Goal: Task Accomplishment & Management: Use online tool/utility

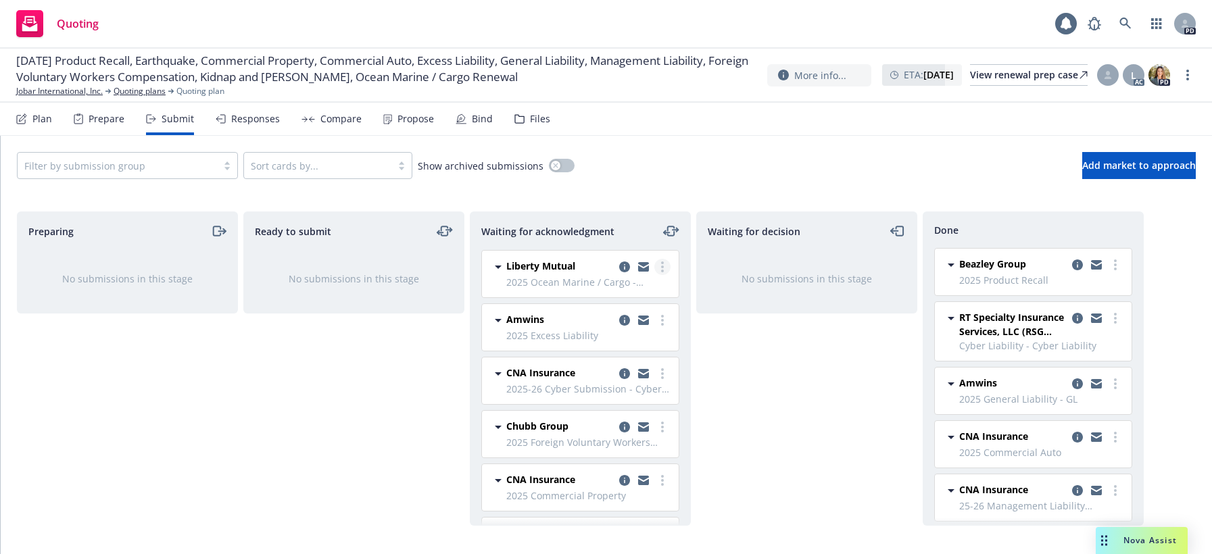
click at [661, 268] on icon "more" at bounding box center [662, 267] width 3 height 11
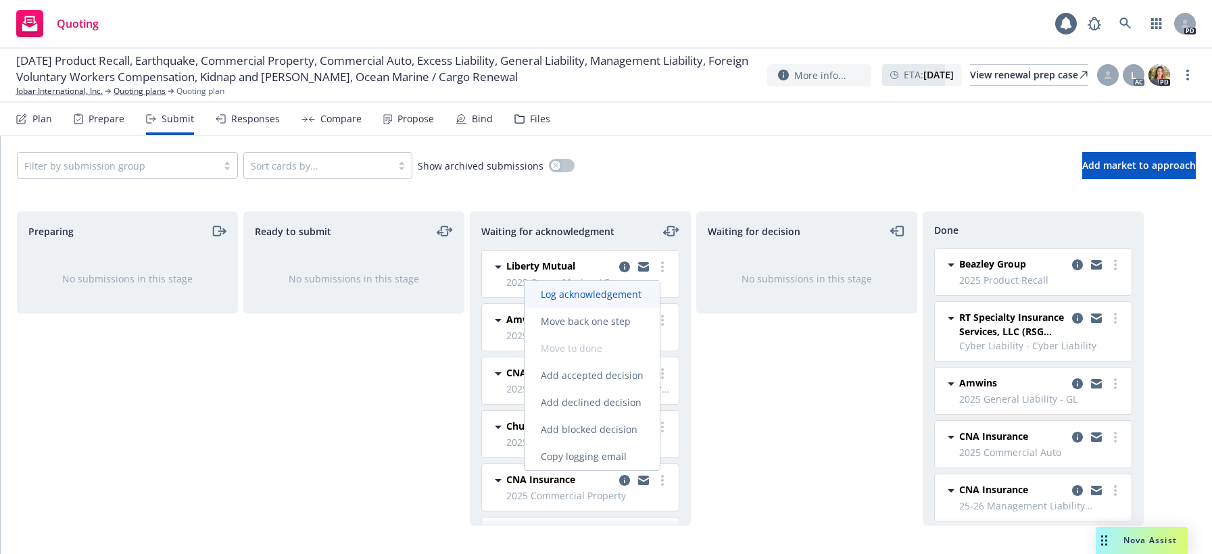
click at [599, 297] on span "Log acknowledgement" at bounding box center [590, 294] width 133 height 13
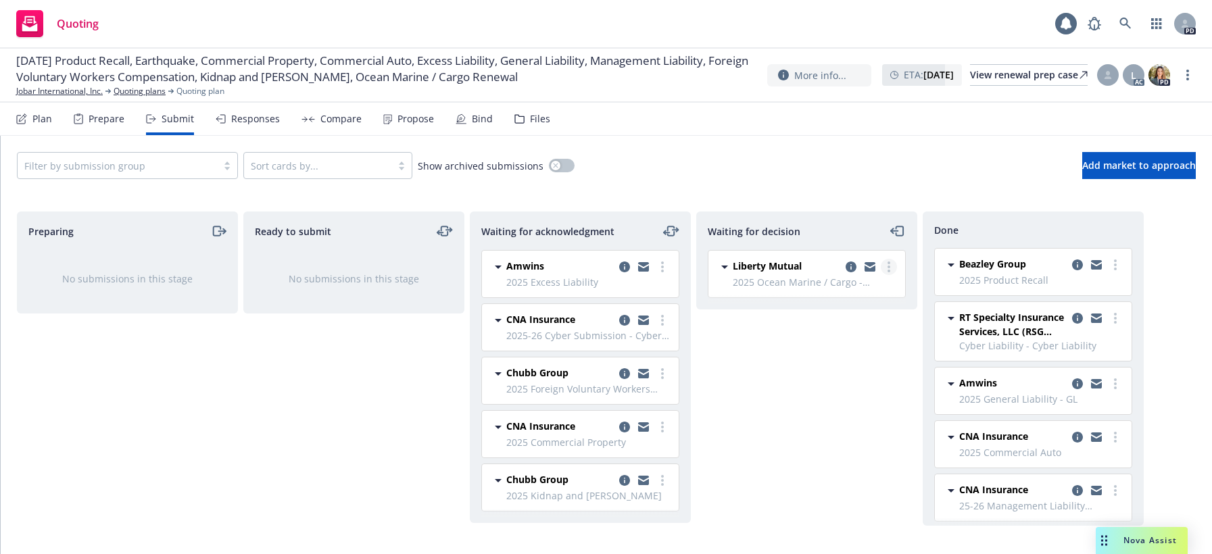
click at [894, 266] on link "more" at bounding box center [889, 267] width 16 height 16
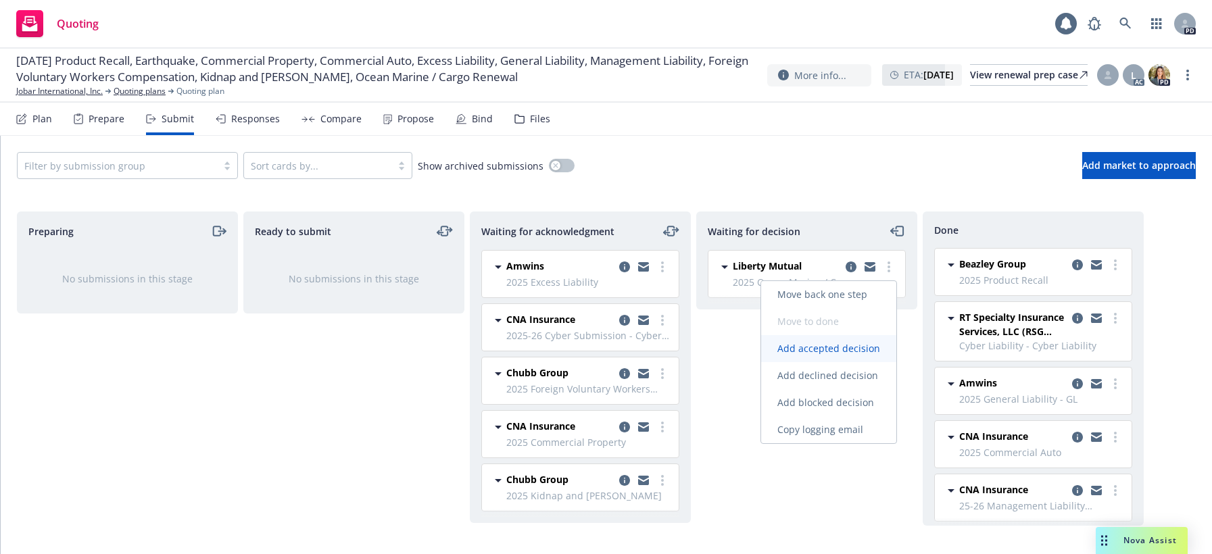
click at [817, 346] on span "Add accepted decision" at bounding box center [828, 348] width 135 height 13
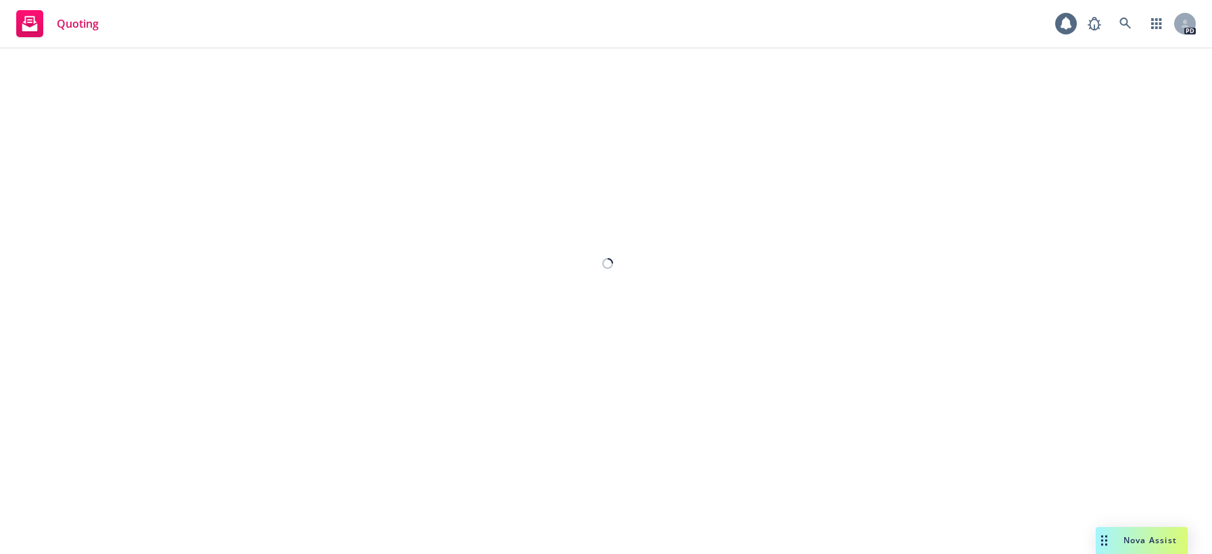
select select "12"
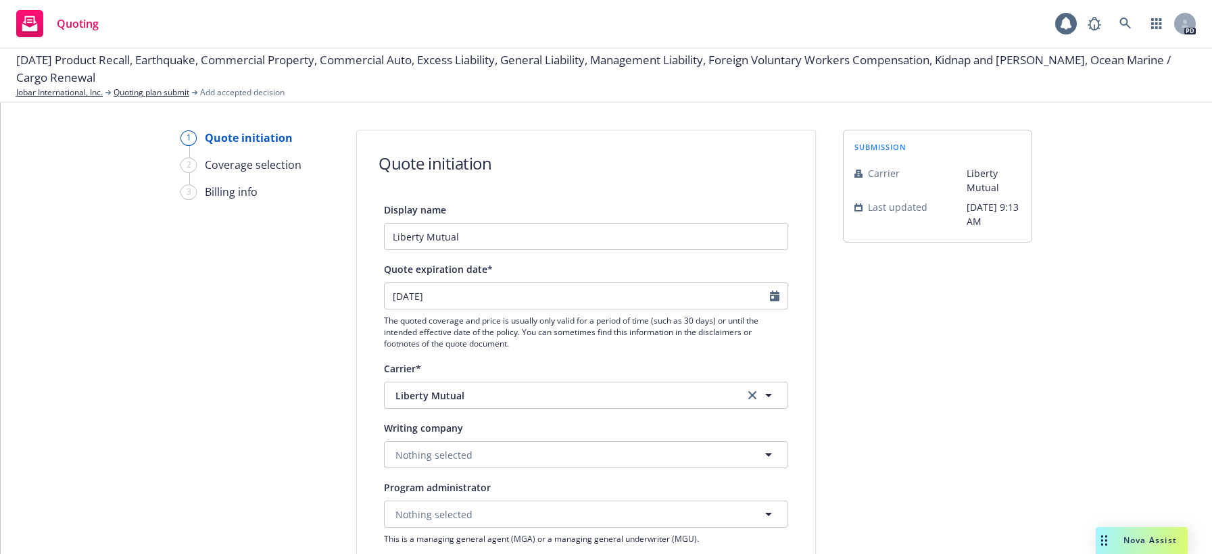
click at [766, 456] on icon "button" at bounding box center [768, 455] width 16 height 16
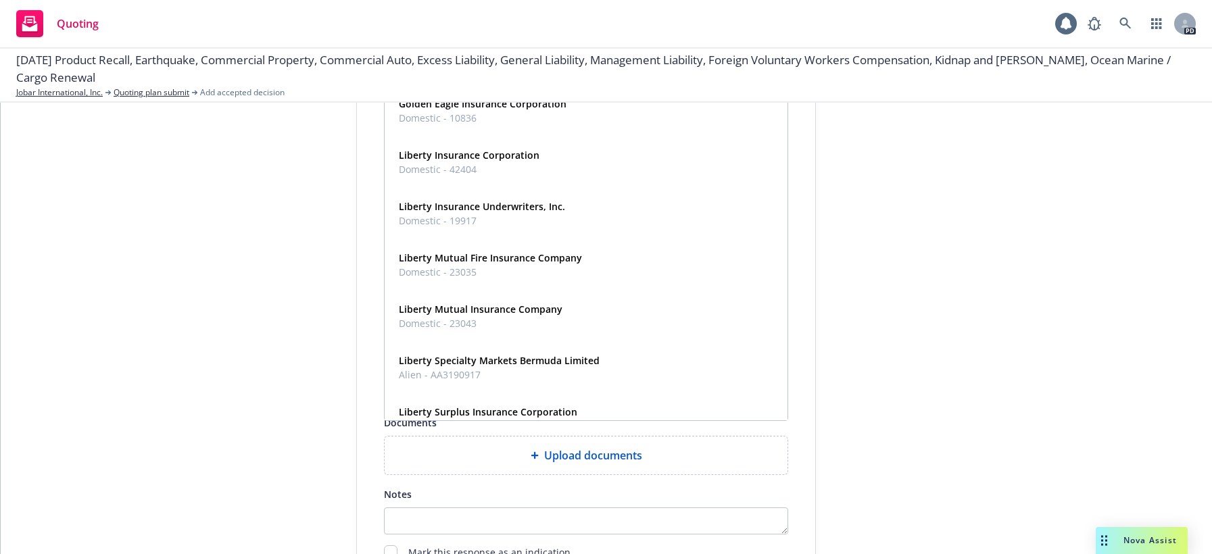
scroll to position [162, 0]
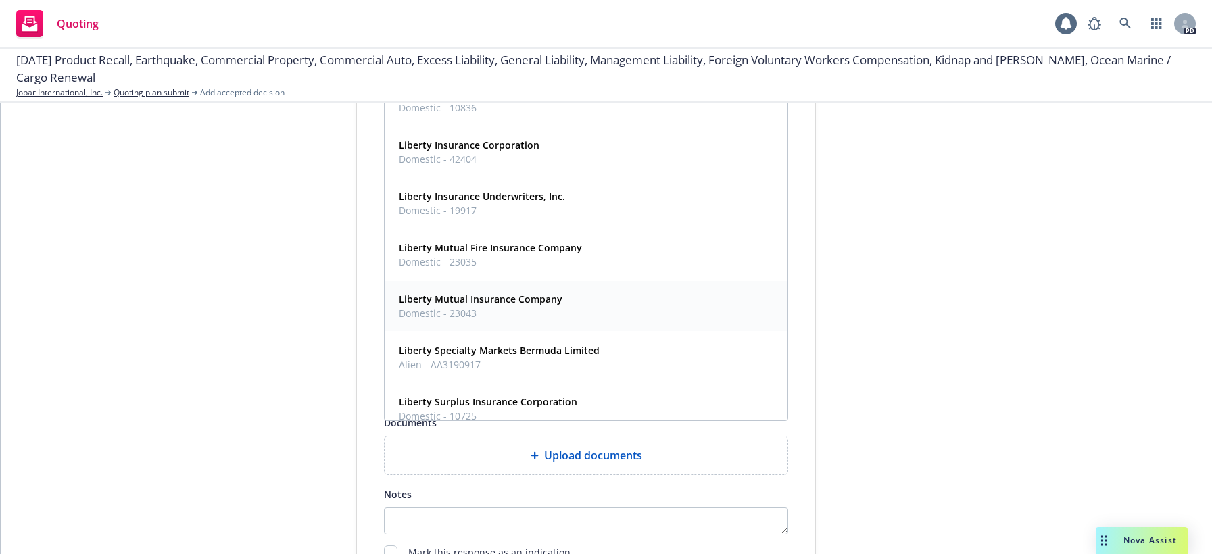
click at [470, 296] on strong "Liberty Mutual Insurance Company" at bounding box center [481, 299] width 164 height 13
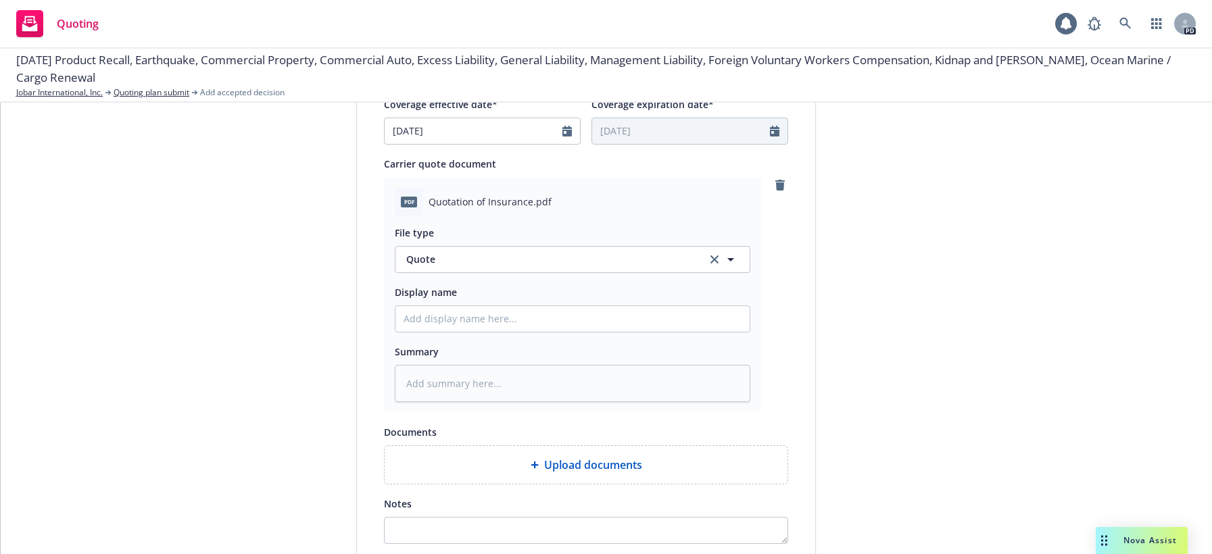
scroll to position [604, 0]
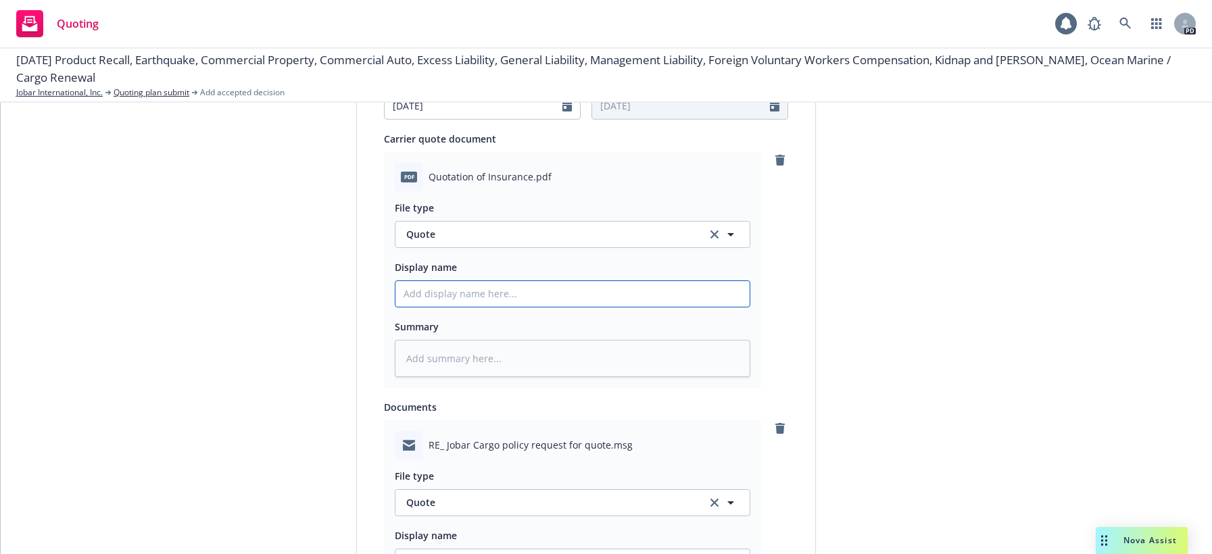
click at [406, 298] on input "Display name" at bounding box center [572, 294] width 354 height 26
type textarea "x"
type input "2"
type textarea "x"
type input "25"
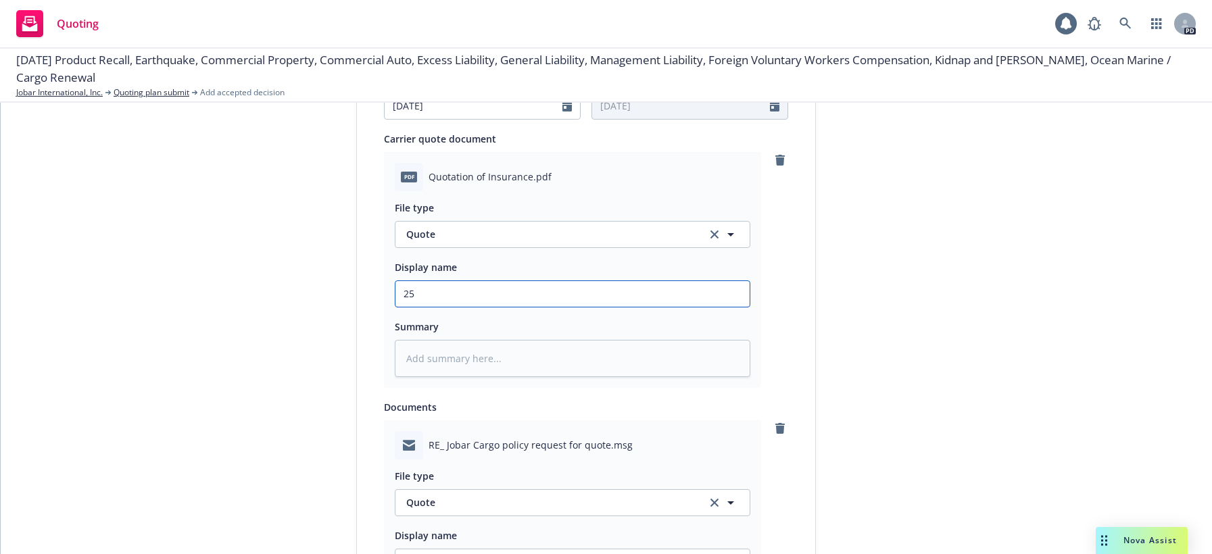
type textarea "x"
type input "25-"
type textarea "x"
type input "25-2"
type textarea "x"
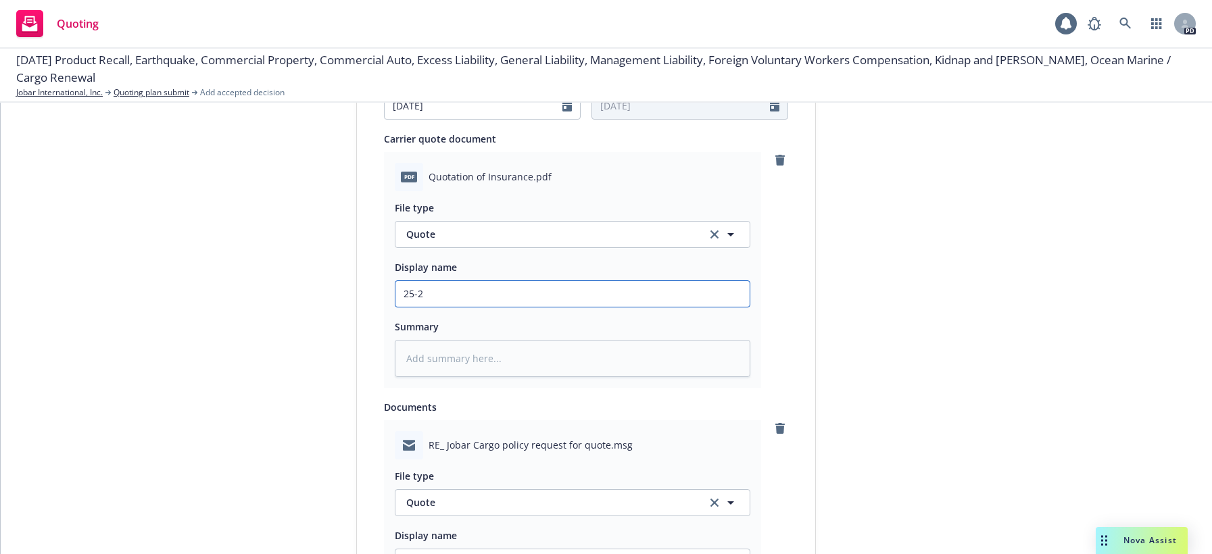
type input "25-26"
type textarea "x"
type input "25-26"
type textarea "x"
type input "25-26 C"
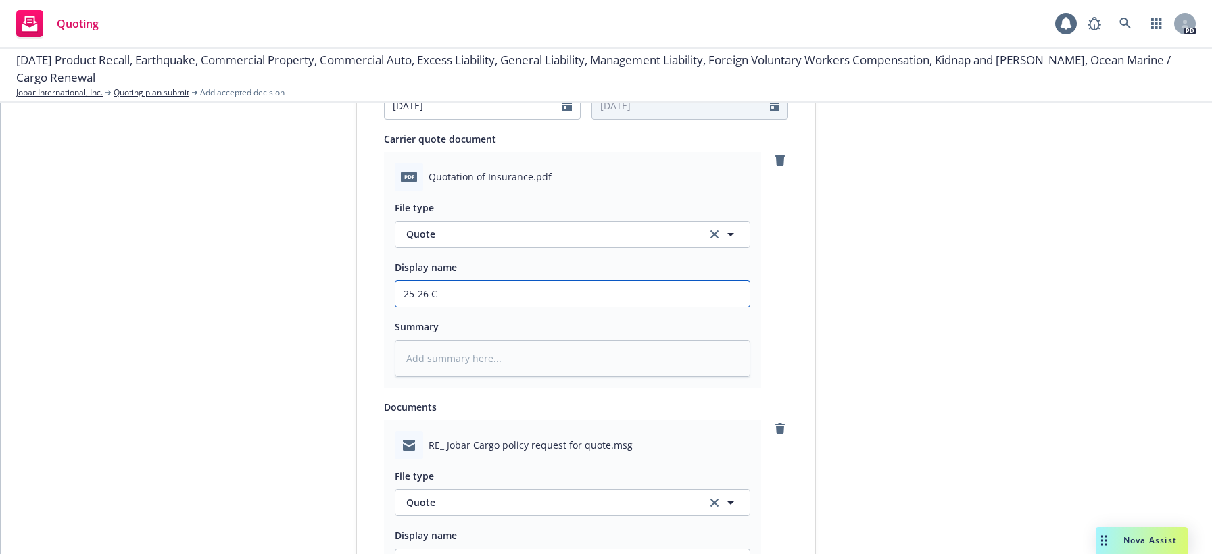
type textarea "x"
type input "25-26 Ca"
type textarea "x"
type input "25-26 Car"
type textarea "x"
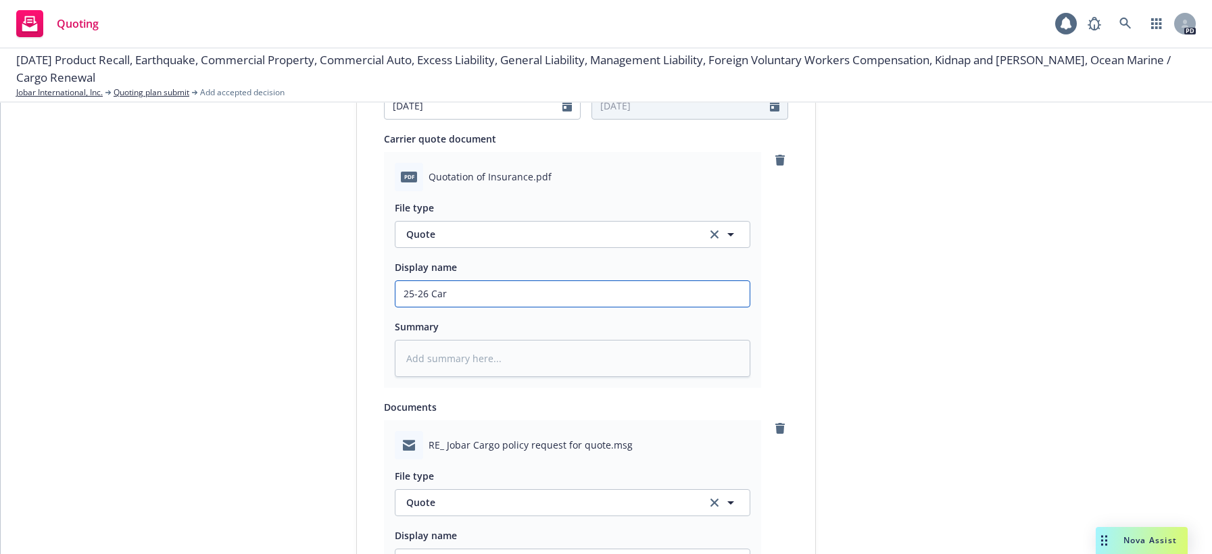
type input "25-26 Carg"
type textarea "x"
type input "25-26 Cargo"
type textarea "x"
type input "25-26 Cargo"
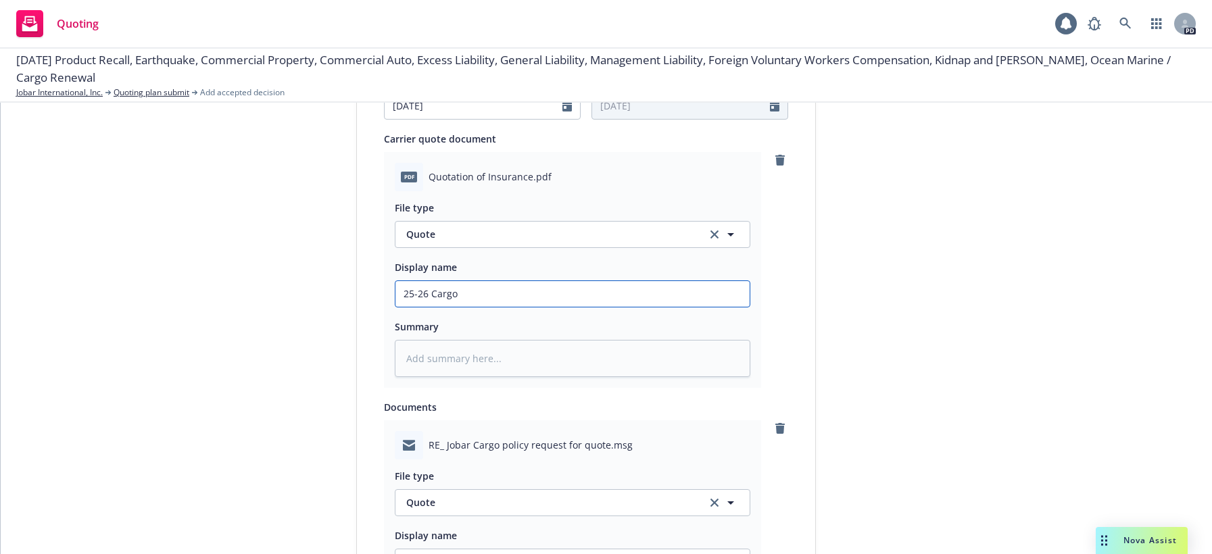
type textarea "x"
type input "25-26 Cargo L"
type textarea "x"
type input "25-26 Cargo Li"
type textarea "x"
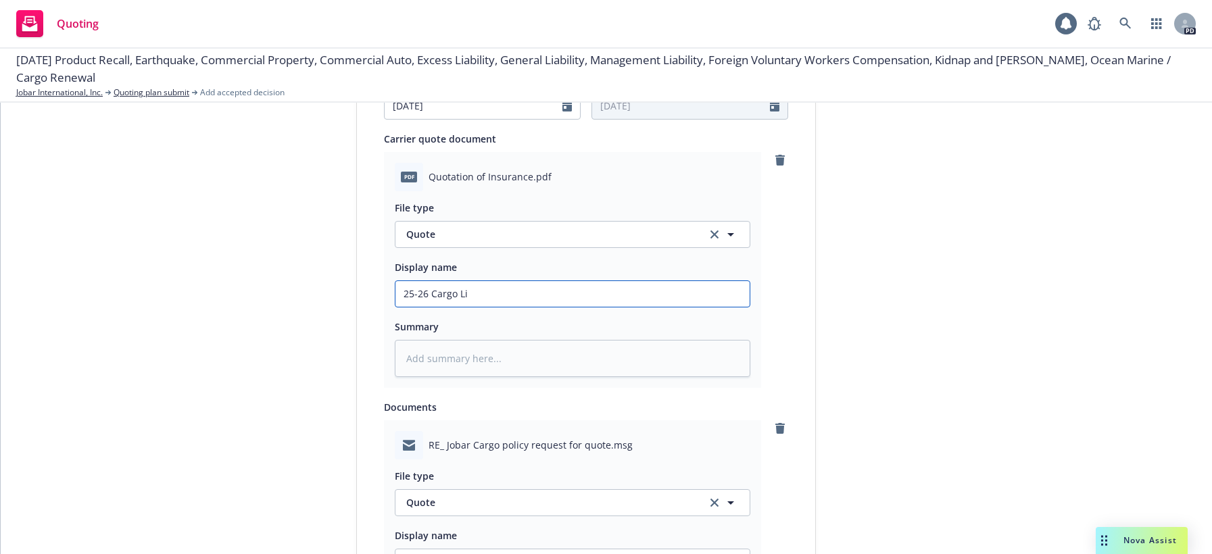
type input "25-26 Cargo Lib"
type textarea "x"
type input "25-26 Cargo Libe"
type textarea "x"
type input "25-26 Cargo Liber"
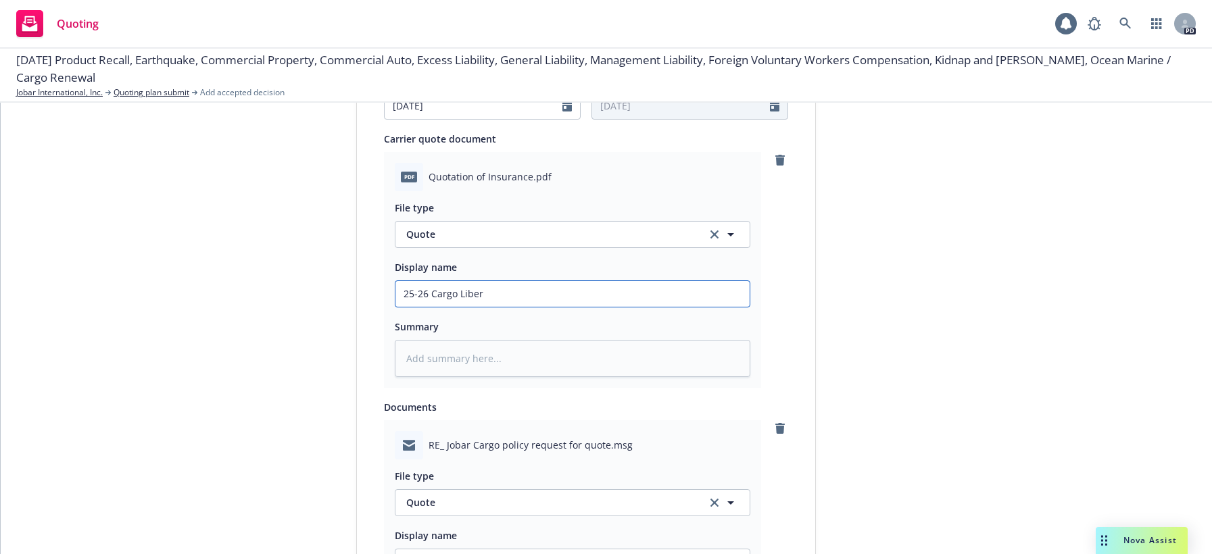
type textarea "x"
type input "25-26 Cargo [PERSON_NAME]"
type textarea "x"
type input "25-26 Cargo Liberty"
type textarea "x"
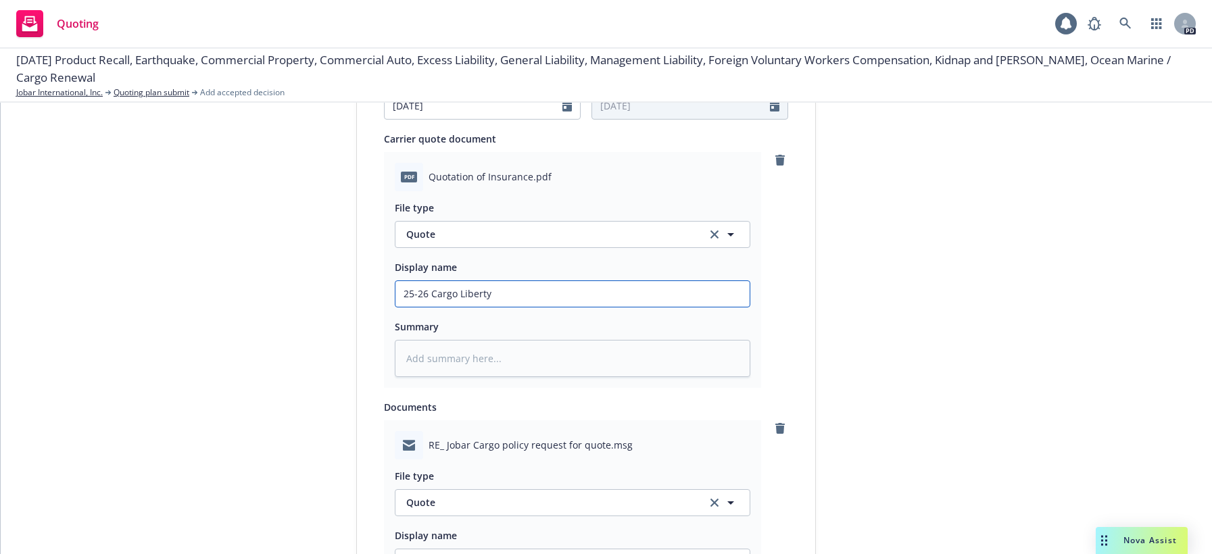
type input "25-26 Cargo Liberty"
type textarea "x"
type input "25-26 Cargo Liberty M"
type textarea "x"
type input "25-26 Cargo Liberty Mu"
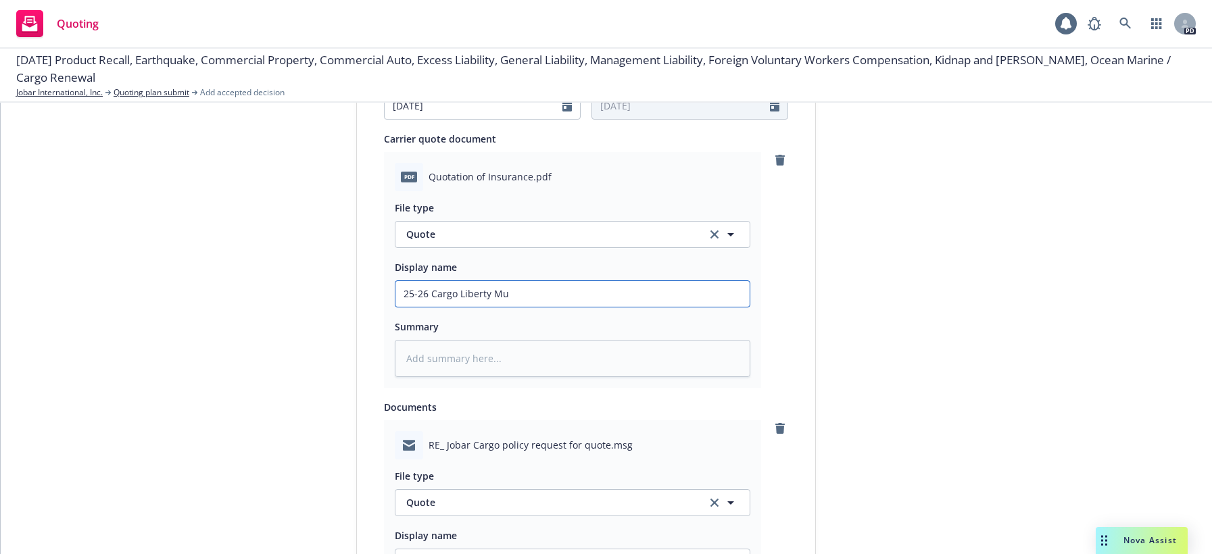
type textarea "x"
type input "25-26 Cargo Liberty Mut"
type textarea "x"
type input "25-26 Cargo Liberty Mutu"
type textarea "x"
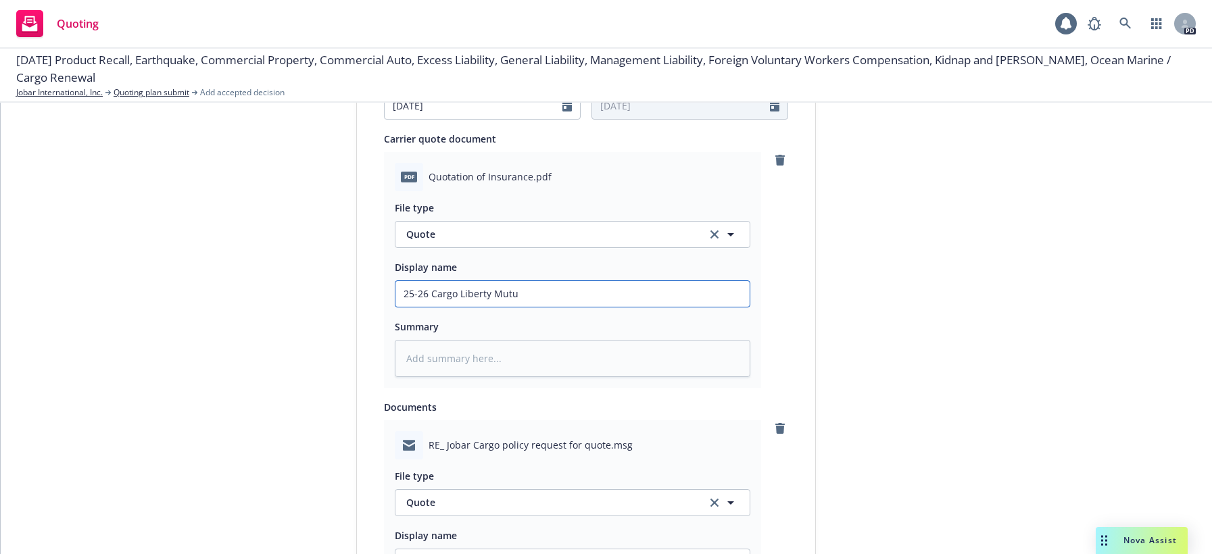
type input "25-26 Cargo Liberty Mutua"
type textarea "x"
type input "25-26 Cargo Liberty Mutual"
type textarea "x"
type input "25-26 Cargo Liberty Mutual"
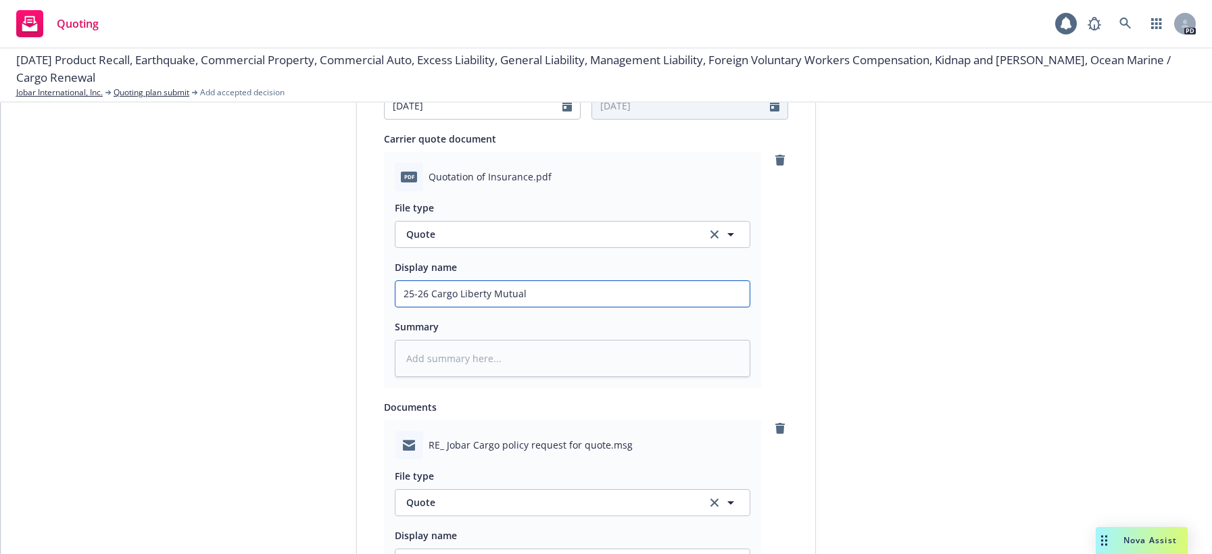
type textarea "x"
type input "25-26 Cargo Liberty Mutual r"
type textarea "x"
type input "25-26 Cargo Liberty Mutual re"
type textarea "x"
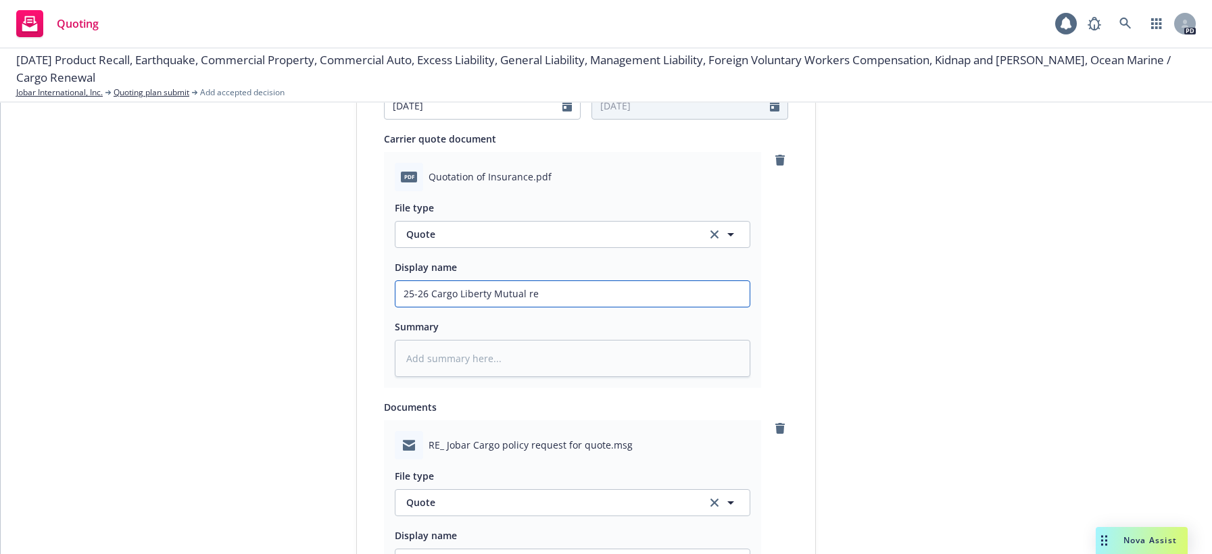
type input "25-26 Cargo Liberty Mutual ren"
type textarea "x"
type input "25-26 Cargo Liberty Mutual [PERSON_NAME]"
type textarea "x"
type input "25-26 Cargo Liberty Mutual renew"
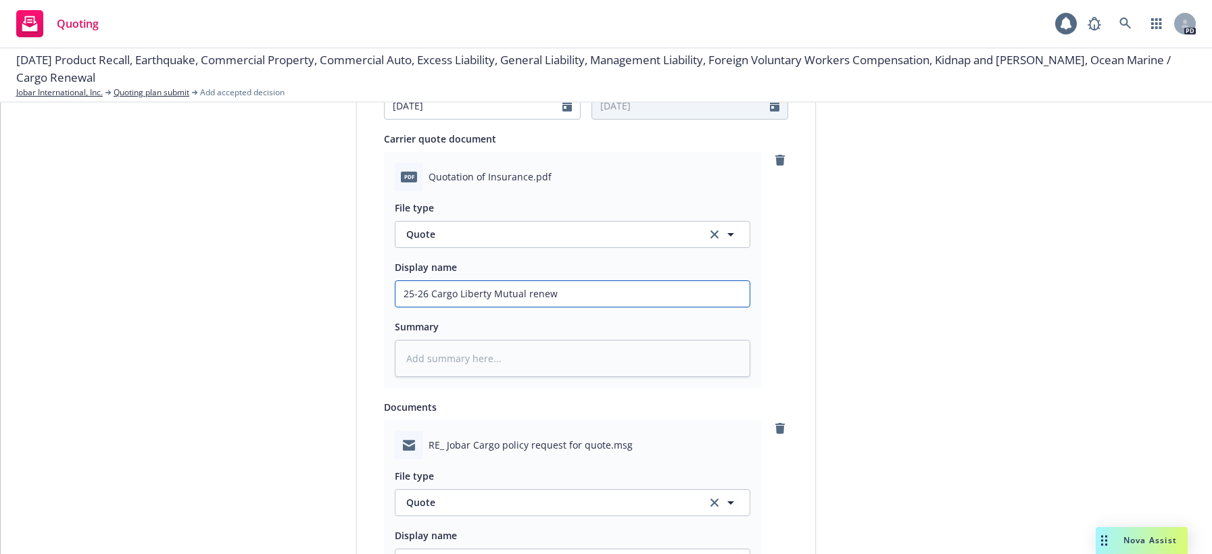
type textarea "x"
type input "25-26 Cargo Liberty Mutual renewa"
type textarea "x"
type input "25-26 Cargo Liberty Mutual renewal"
type textarea "x"
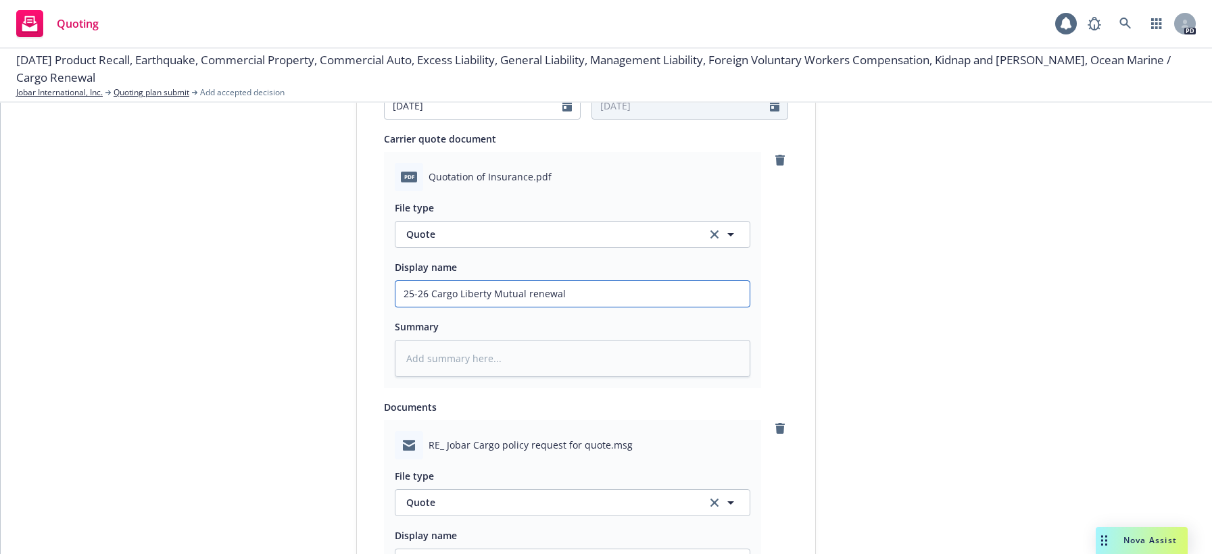
type input "25-26 Cargo Liberty Mutual renewal"
type textarea "x"
type input "25-26 Cargo Liberty Mutual renewal q"
type textarea "x"
type input "25-26 Cargo Liberty Mutual renewal qu"
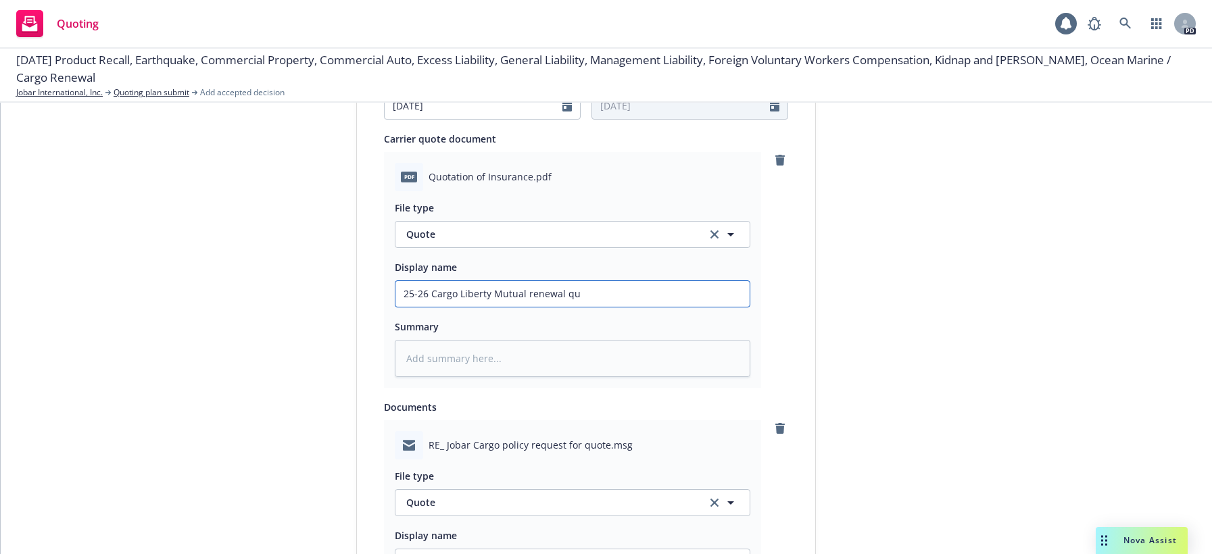
type textarea "x"
type input "25-26 Cargo Liberty Mutual renewal qut"
type textarea "x"
type input "25-26 Cargo Liberty Mutual renewal qutoe"
type textarea "x"
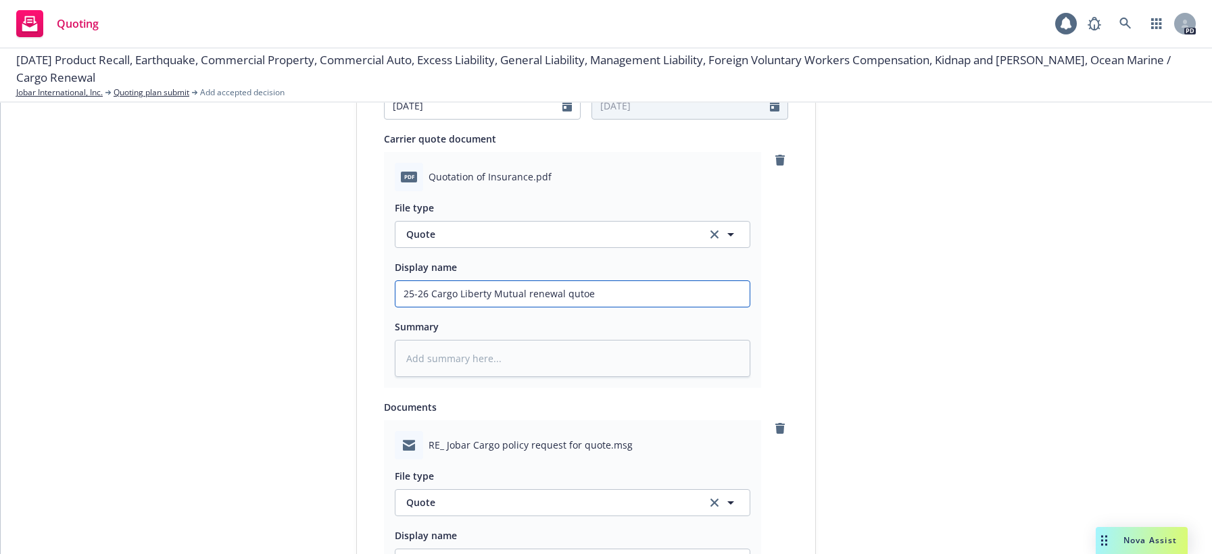
type input "25-26 Cargo Liberty Mutual renewal quto"
type textarea "x"
type input "25-26 Cargo Liberty Mutual renewal qut"
type textarea "x"
type input "25-26 Cargo Liberty Mutual renewal qu"
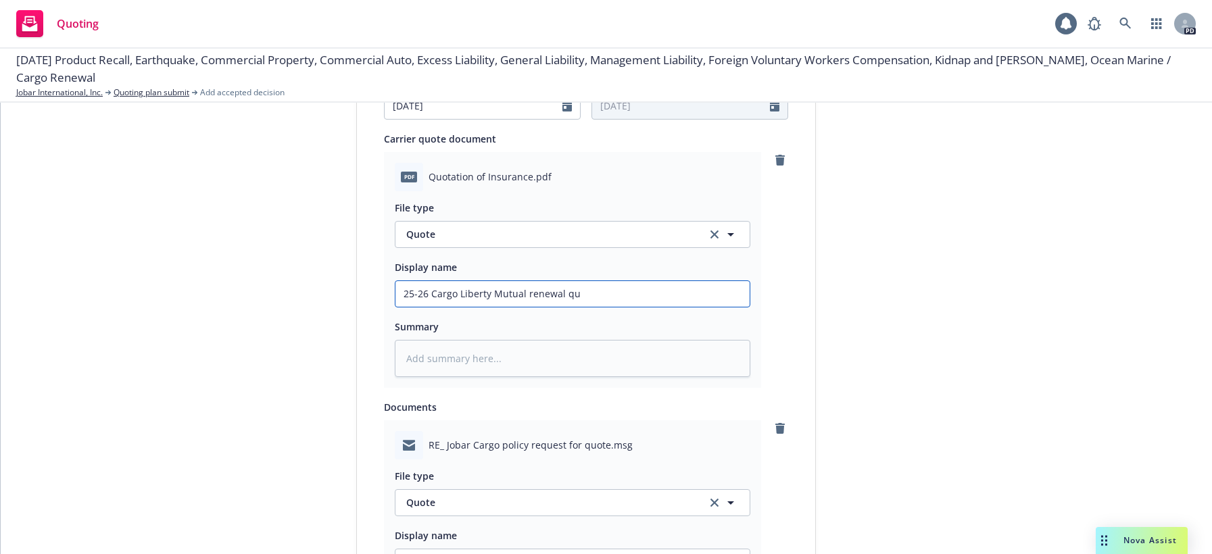
type textarea "x"
type input "25-26 Cargo Liberty Mutual renewal quo"
type textarea "x"
type input "25-26 Cargo Liberty Mutual renewal quot"
type textarea "x"
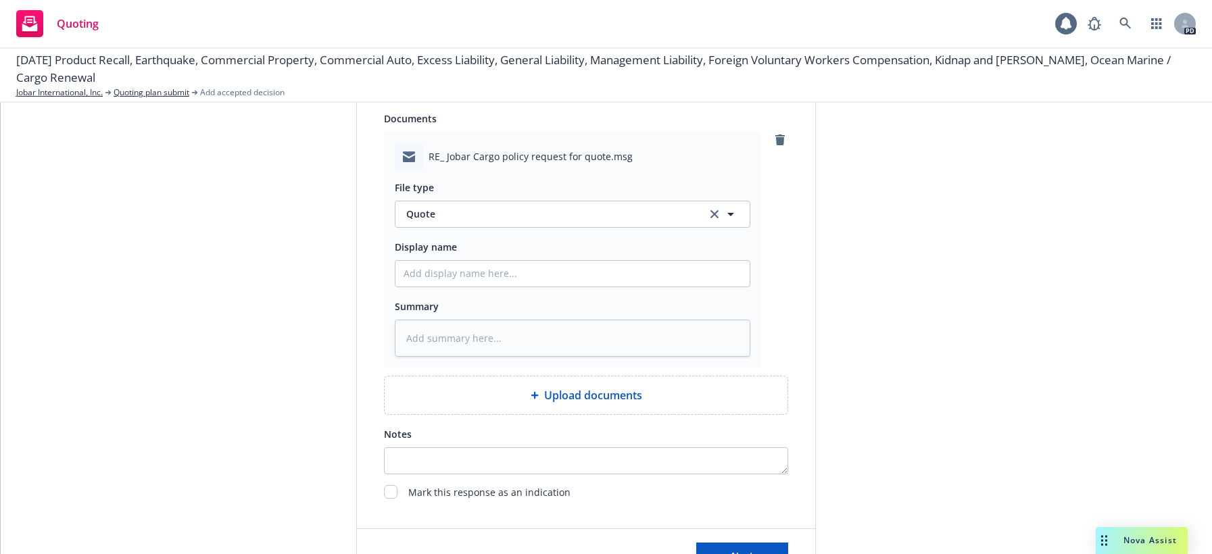
scroll to position [880, 0]
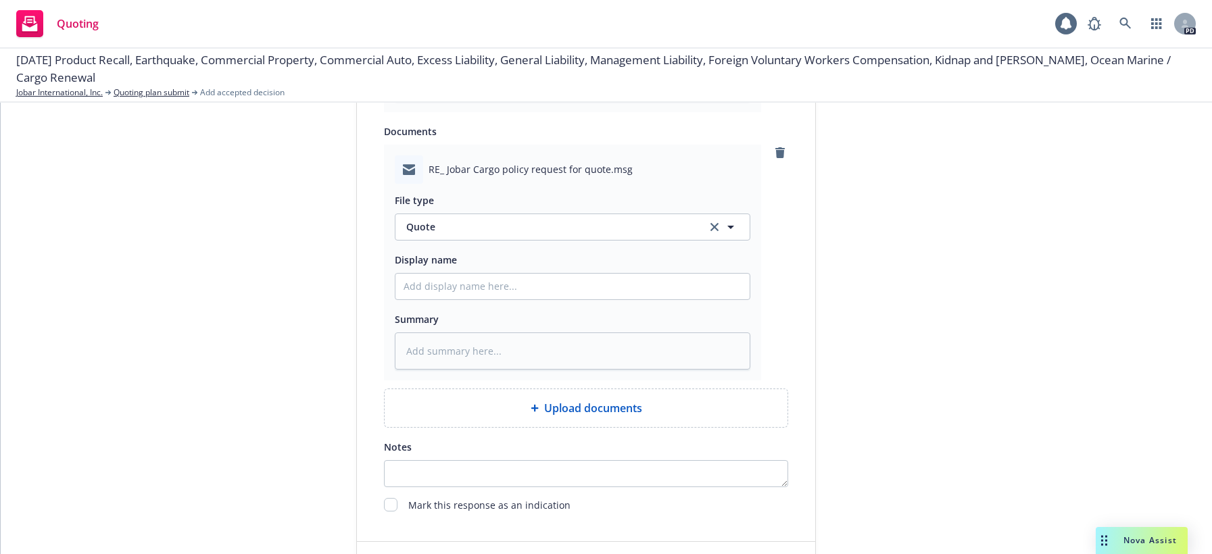
type input "25-26 Cargo Liberty Mutual renewal quote"
click at [520, 225] on span "Quote" at bounding box center [548, 227] width 285 height 14
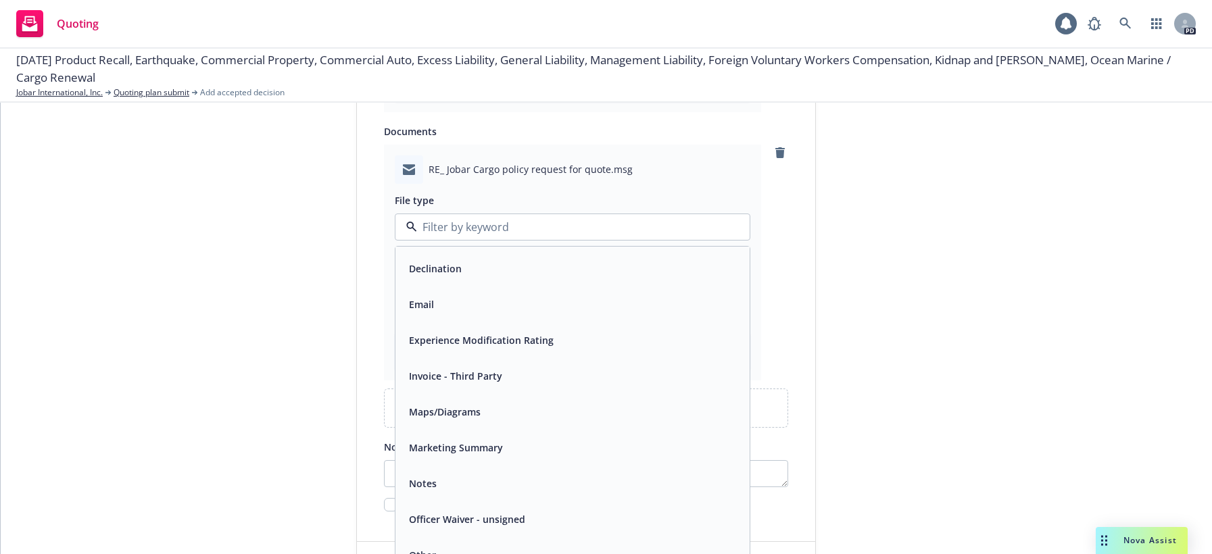
scroll to position [271, 0]
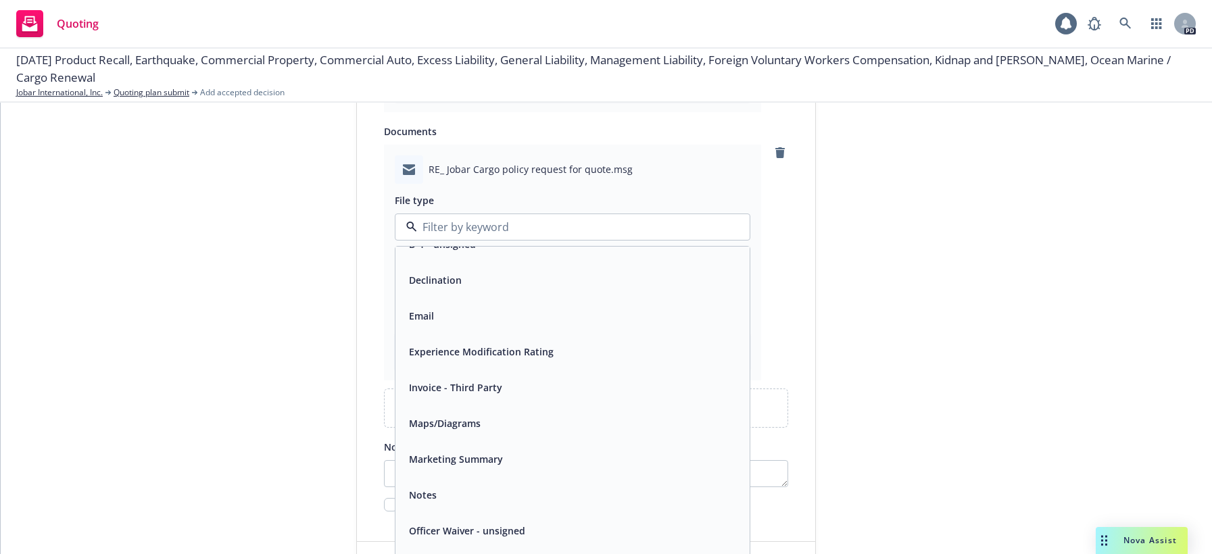
click at [420, 310] on span "Email" at bounding box center [421, 316] width 25 height 14
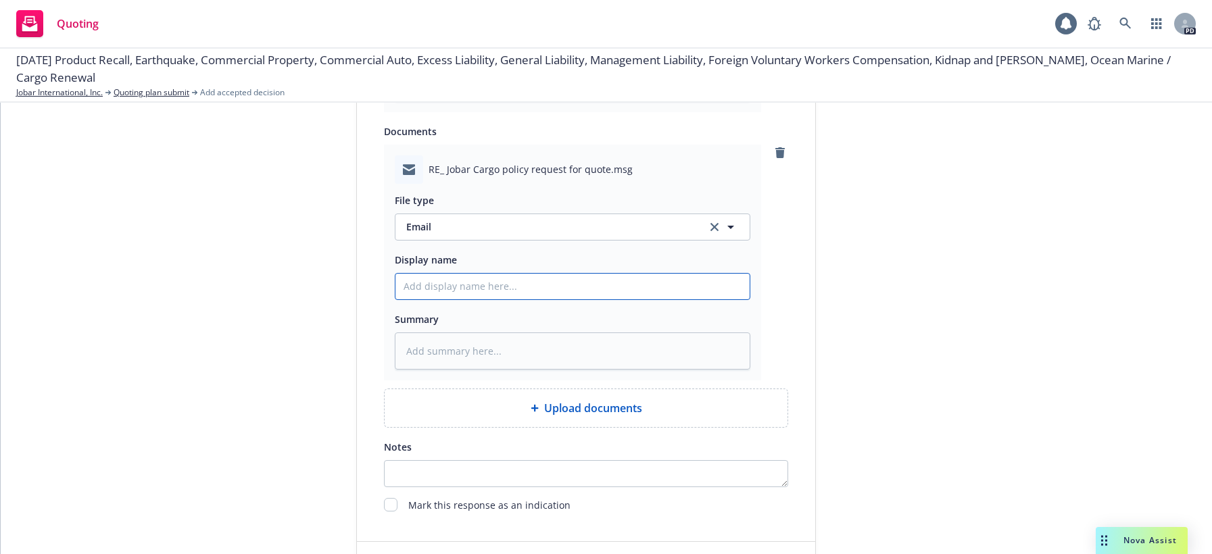
click at [454, 286] on input "Display name" at bounding box center [572, 287] width 354 height 26
type textarea "x"
type input "e"
type textarea "x"
type input "em"
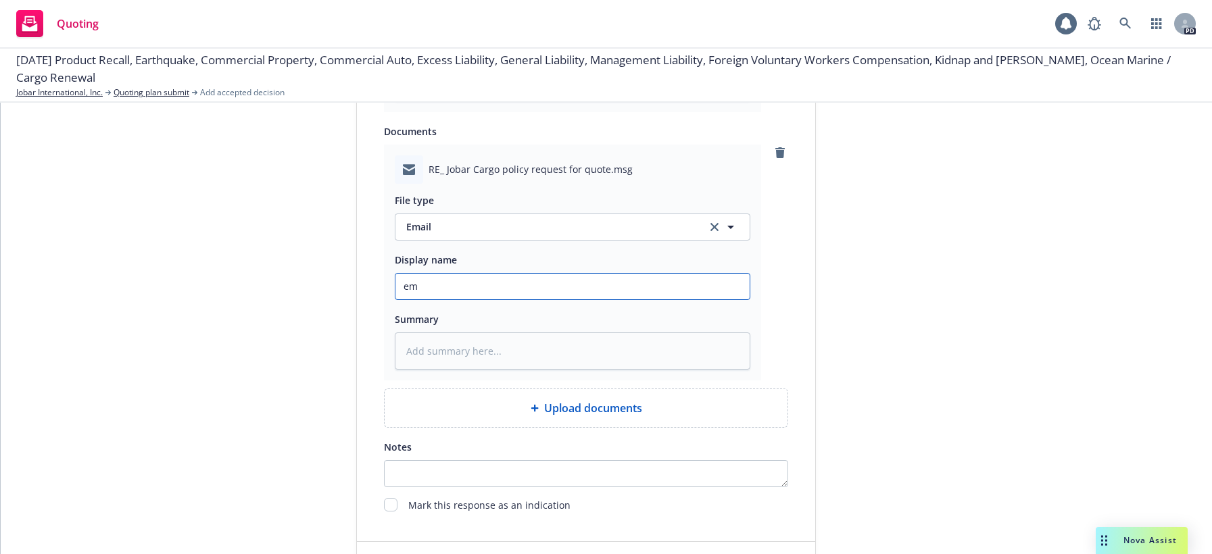
type textarea "x"
type input "ema"
type textarea "x"
type input "emai"
type textarea "x"
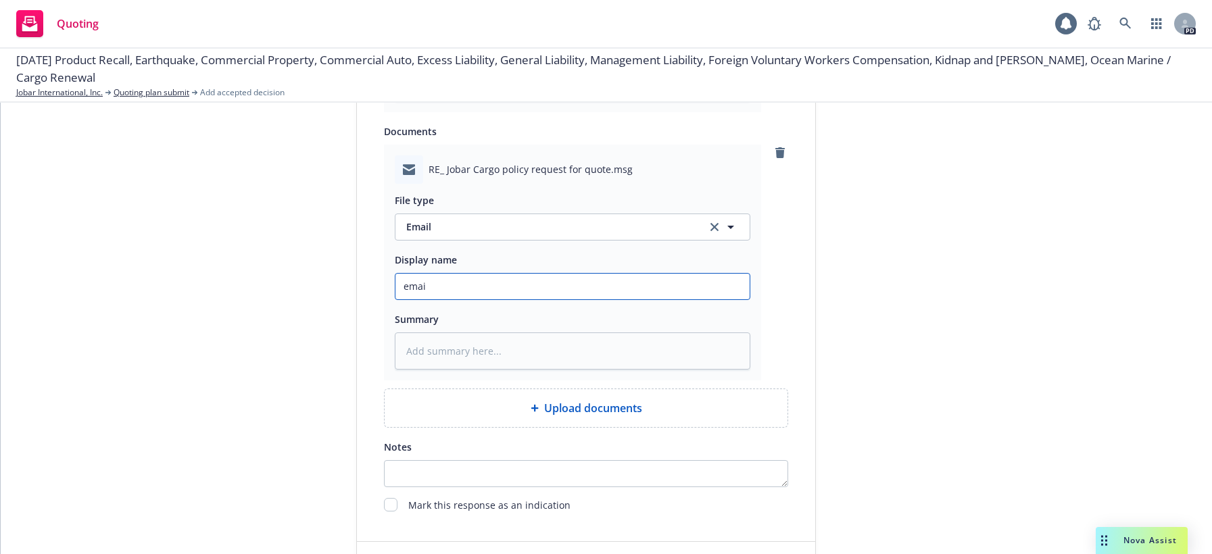
type input "email"
type textarea "x"
type input "email"
type textarea "x"
type input "email w"
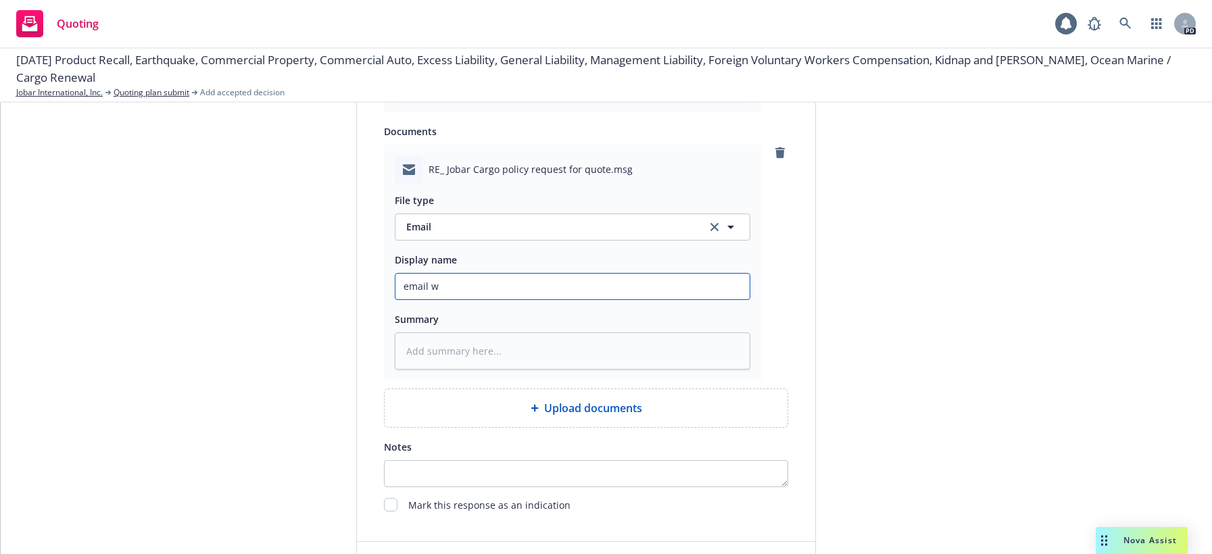
type textarea "x"
type input "email wi"
type textarea "x"
type input "email wit"
type textarea "x"
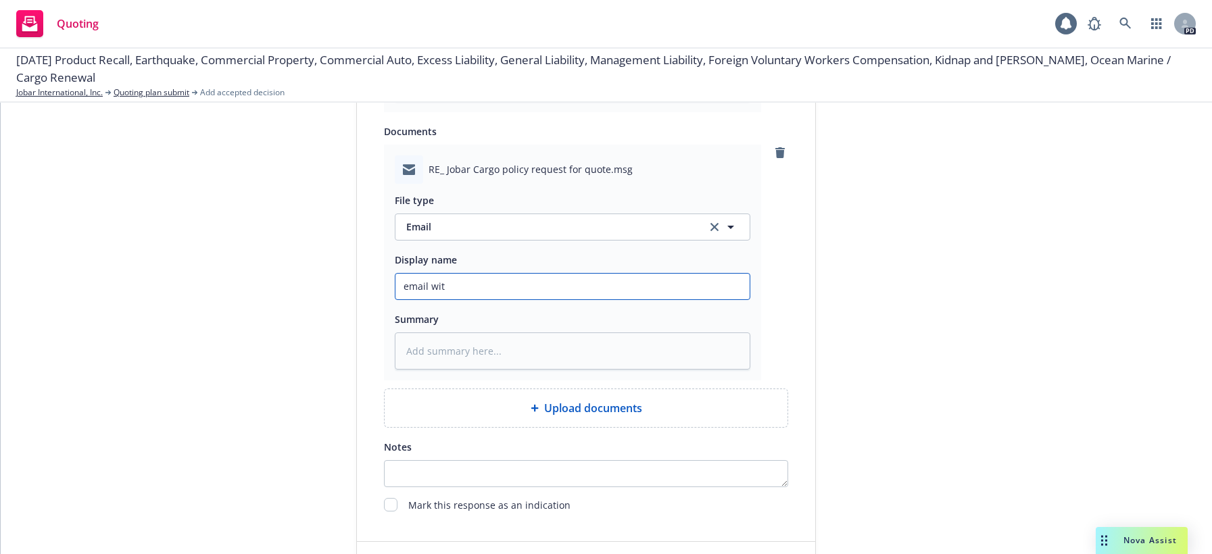
type input "email with"
type textarea "x"
type input "email with"
type textarea "x"
type input "email with r"
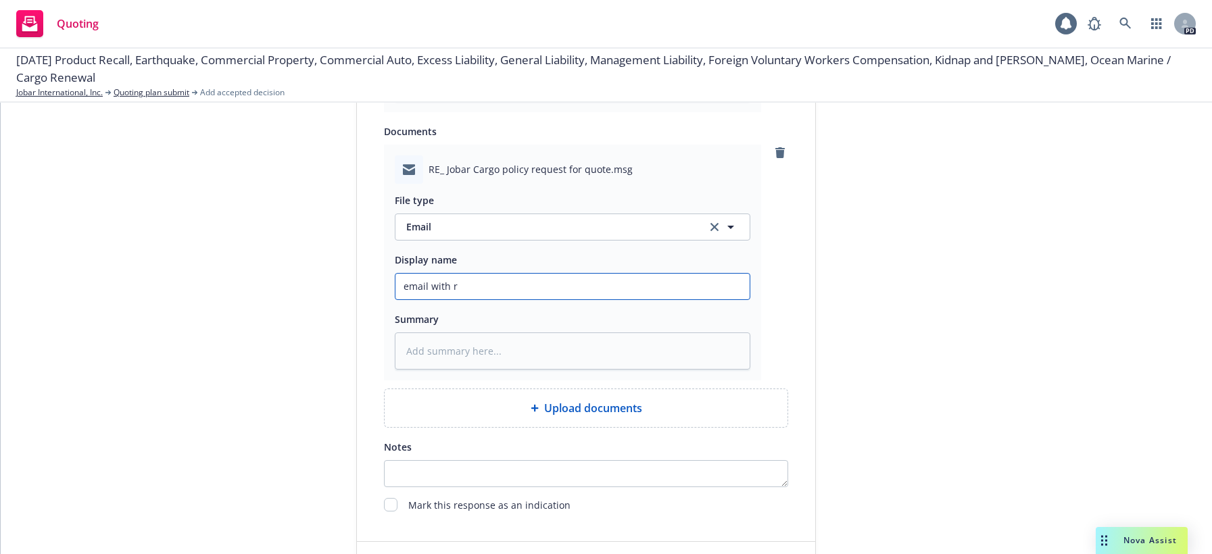
type textarea "x"
type input "email with [PERSON_NAME]"
type textarea "x"
type input "email with [PERSON_NAME]"
type textarea "x"
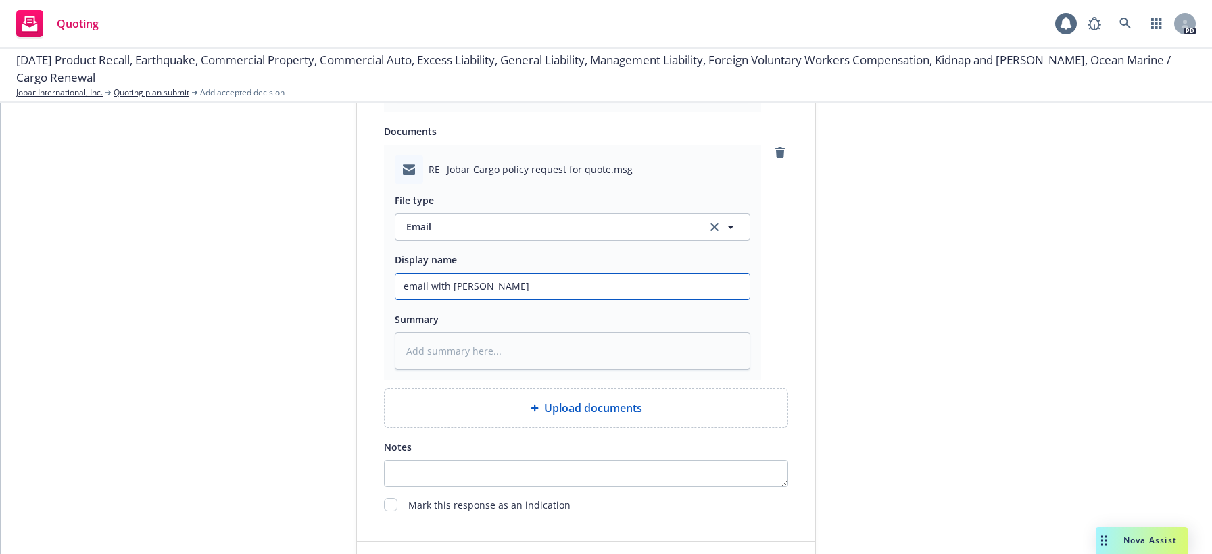
type input "email with [PERSON_NAME]"
type textarea "x"
type input "email with renerw"
type textarea "x"
type input "email with renerwa"
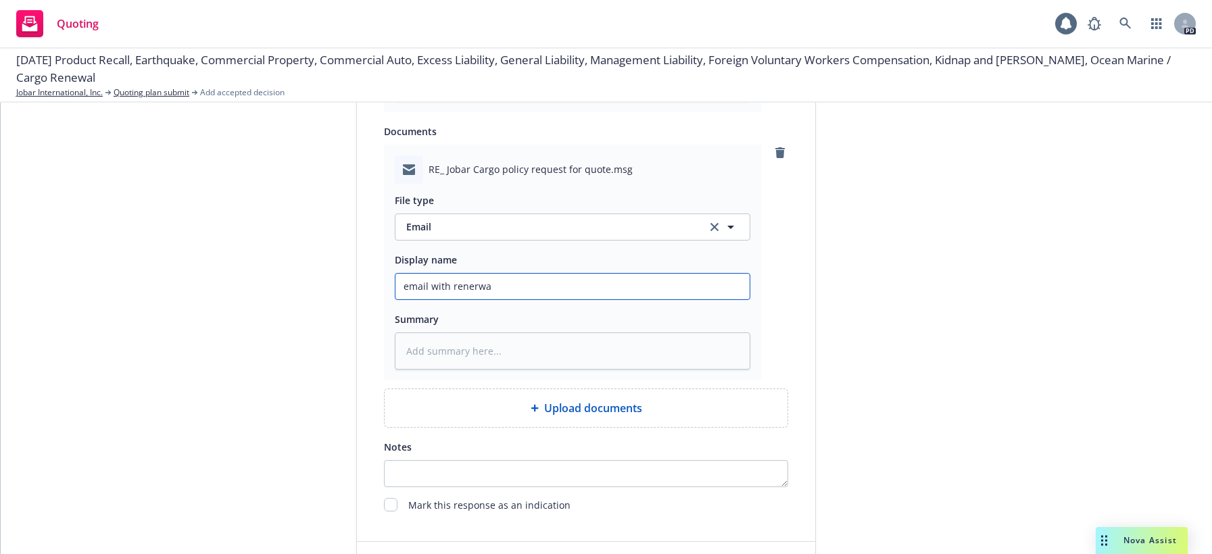
type textarea "x"
type input "email with renerwal"
type textarea "x"
type input "email with renerwa"
type textarea "x"
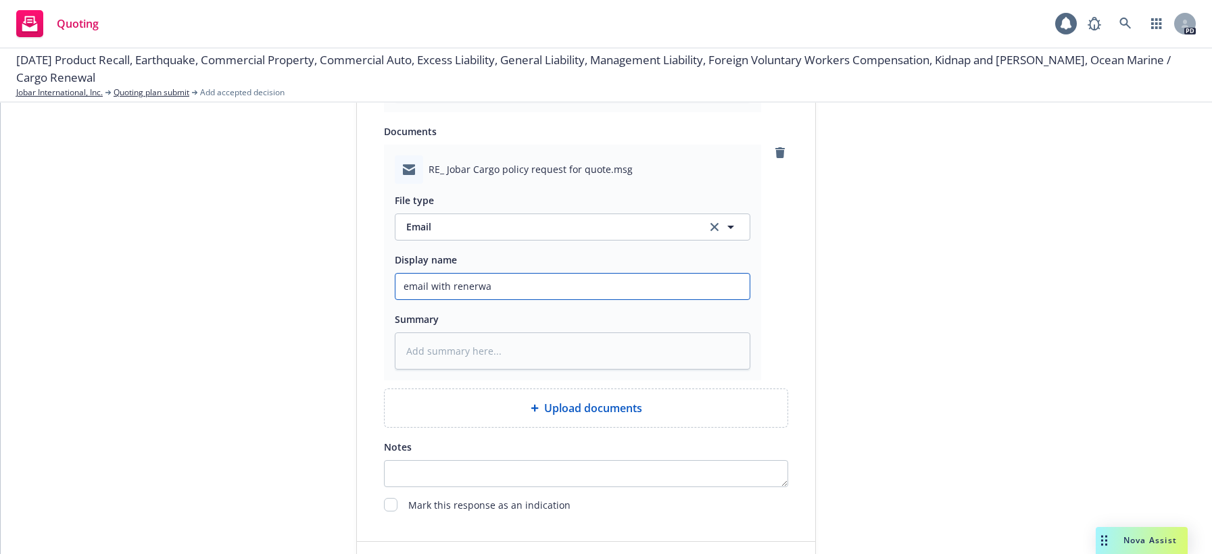
type input "email with renerw"
type textarea "x"
type input "email with [PERSON_NAME]"
type textarea "x"
type input "email with [PERSON_NAME]"
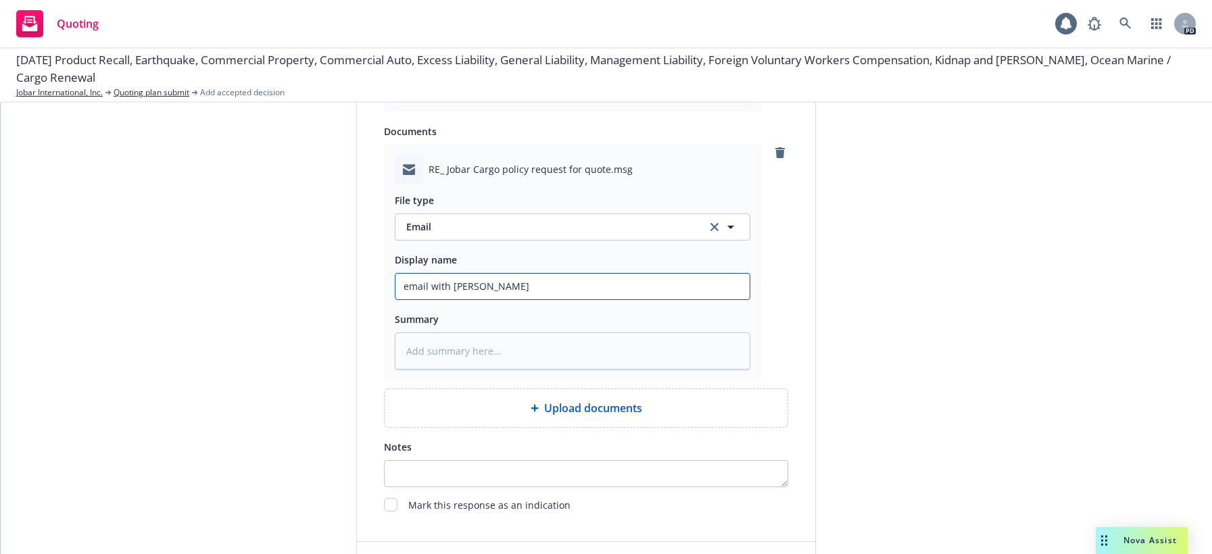
type textarea "x"
type input "email with [PERSON_NAME]"
type textarea "x"
type input "email with re"
type textarea "x"
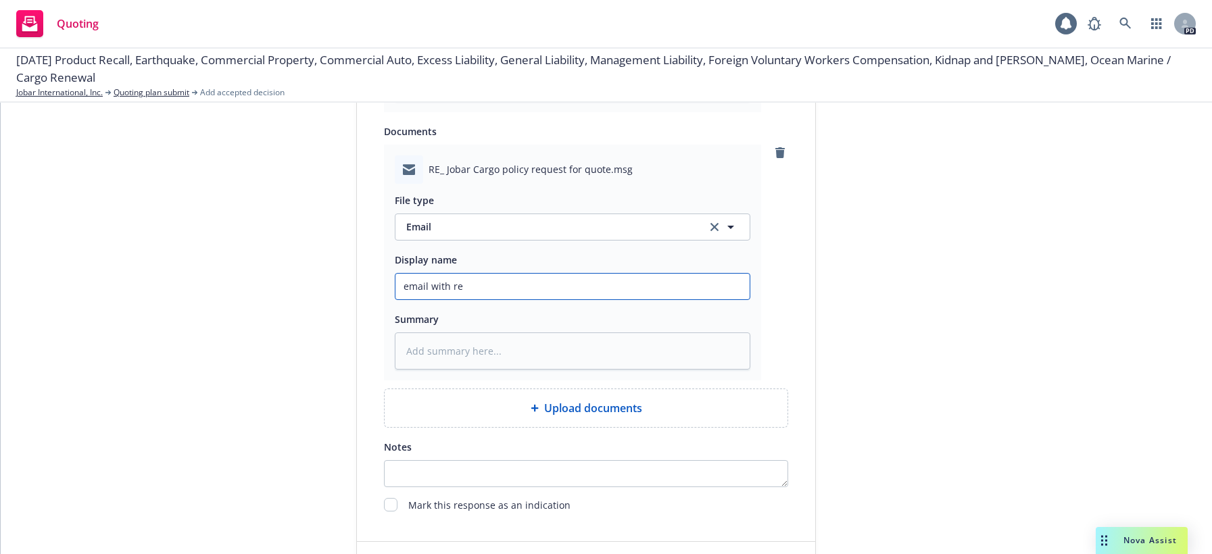
type input "email with r"
type textarea "x"
type input "email with"
type textarea "x"
type input "email with C"
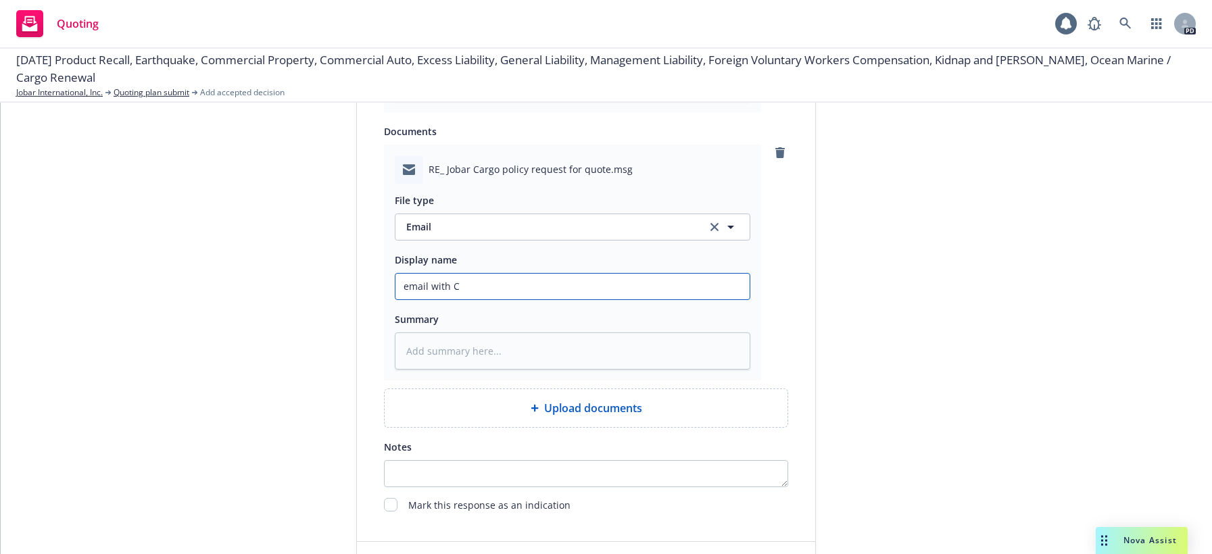
type textarea "x"
type input "email with Ca"
type textarea "x"
type input "email with Car"
type textarea "x"
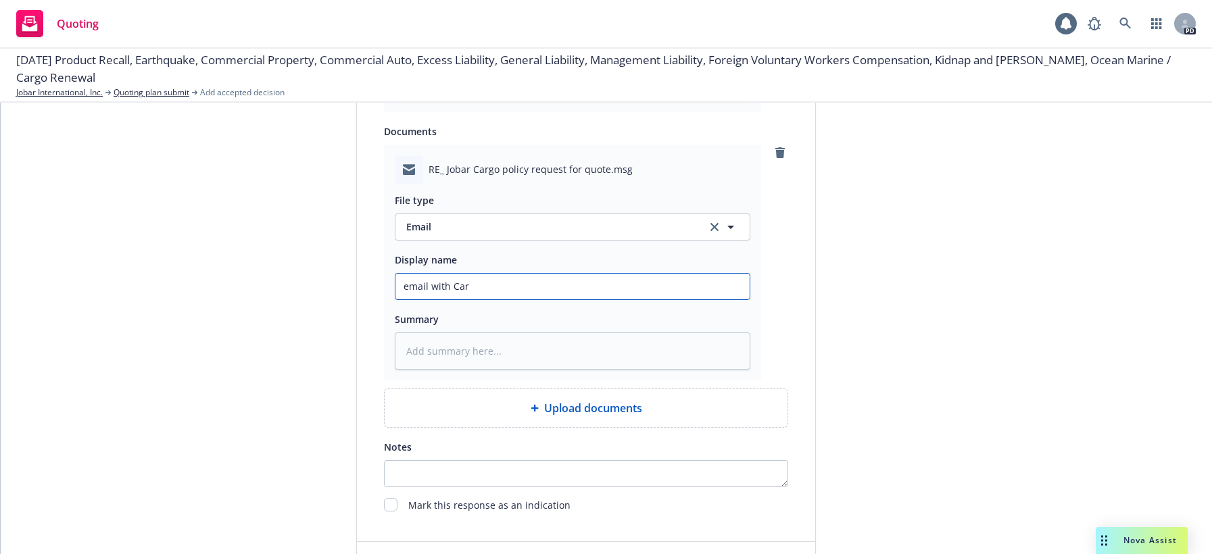
type input "email with Carg"
type textarea "x"
type input "email with Cargo"
type textarea "x"
type input "email with Cargo"
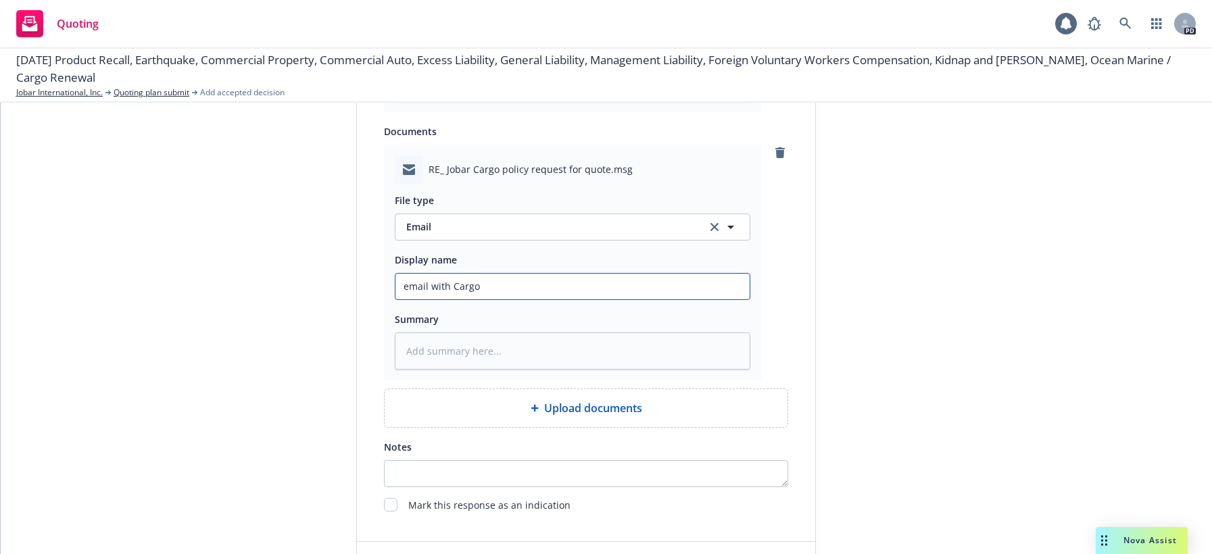
type textarea "x"
type input "email with Cargo r"
type textarea "x"
type input "email with Cargo re"
type textarea "x"
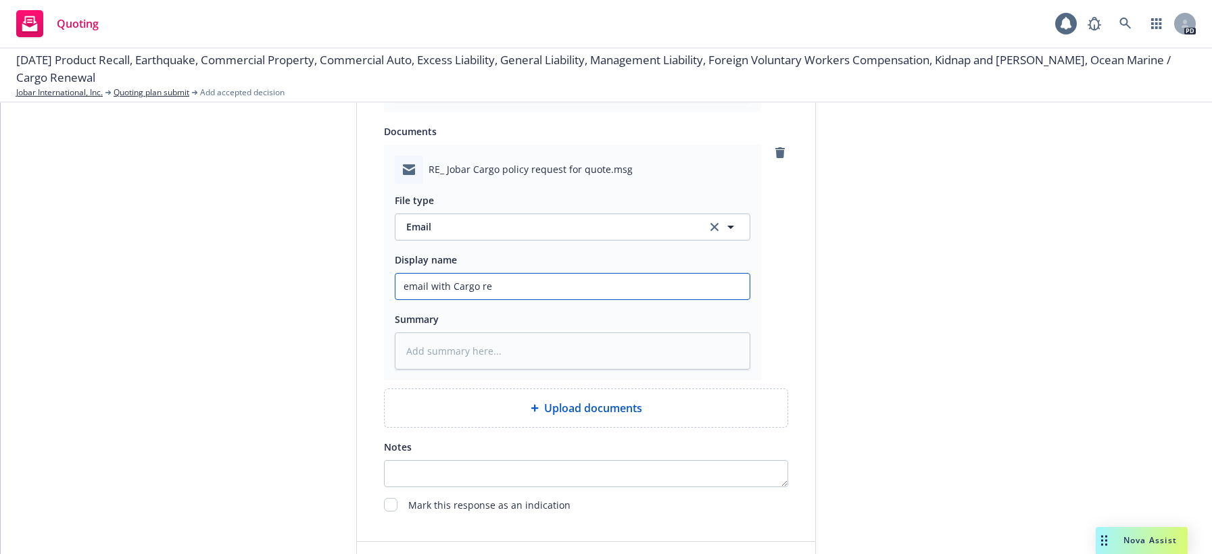
type input "email with Cargo ren"
type textarea "x"
type input "email with Cargo [PERSON_NAME]"
type textarea "x"
type input "email with Cargo renew"
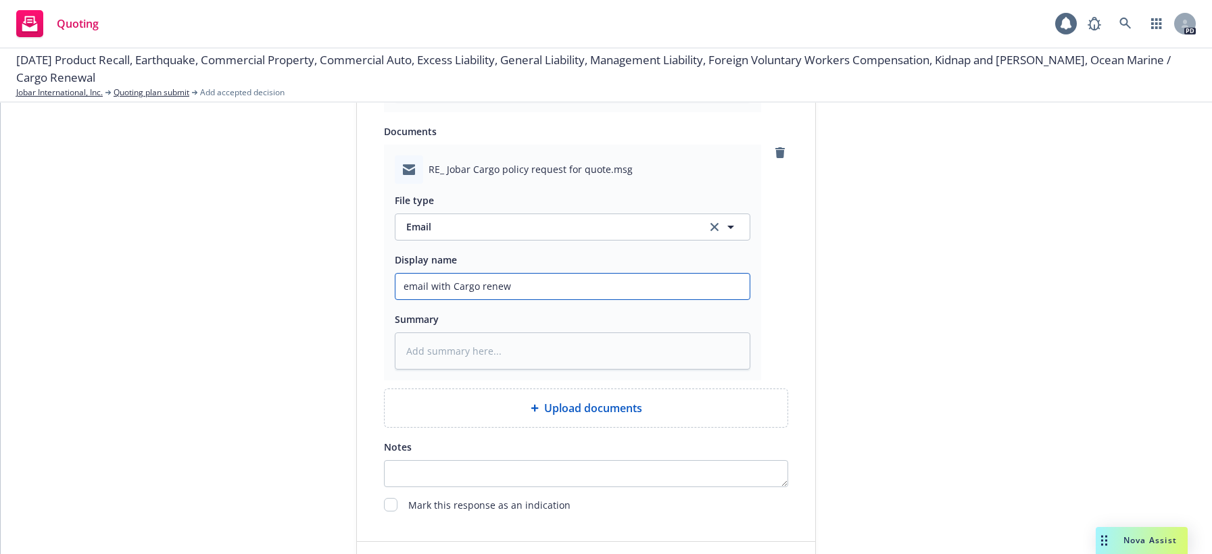
type textarea "x"
type input "email with Cargo renewa"
type textarea "x"
type input "email with Cargo renewal"
type textarea "x"
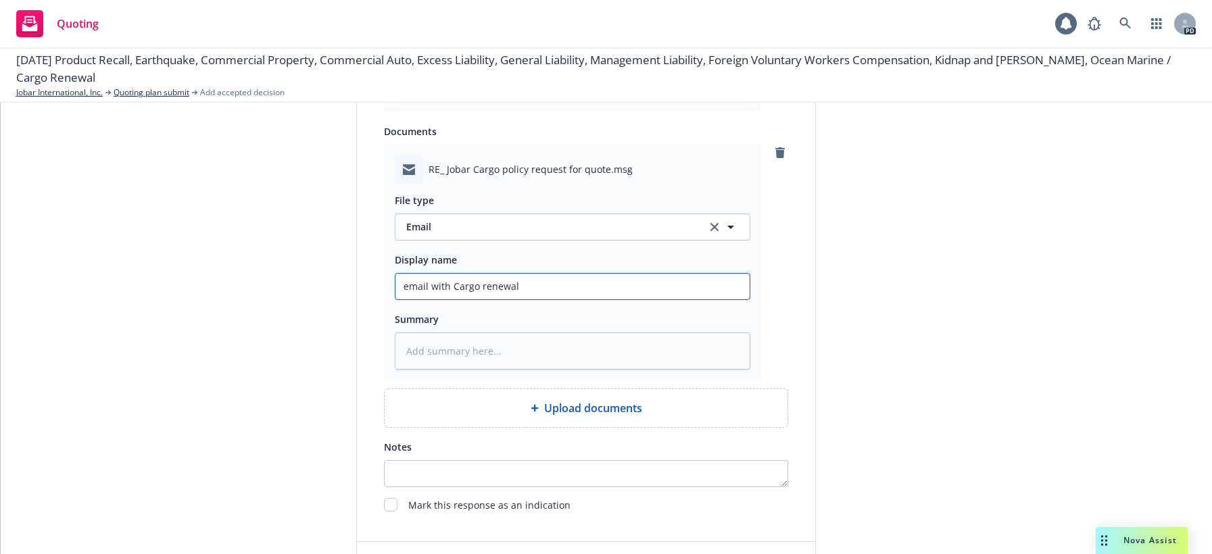
type input "email with Cargo renewal"
type textarea "x"
type input "email with Cargo renewal q"
type textarea "x"
type input "email with Cargo renewal qu"
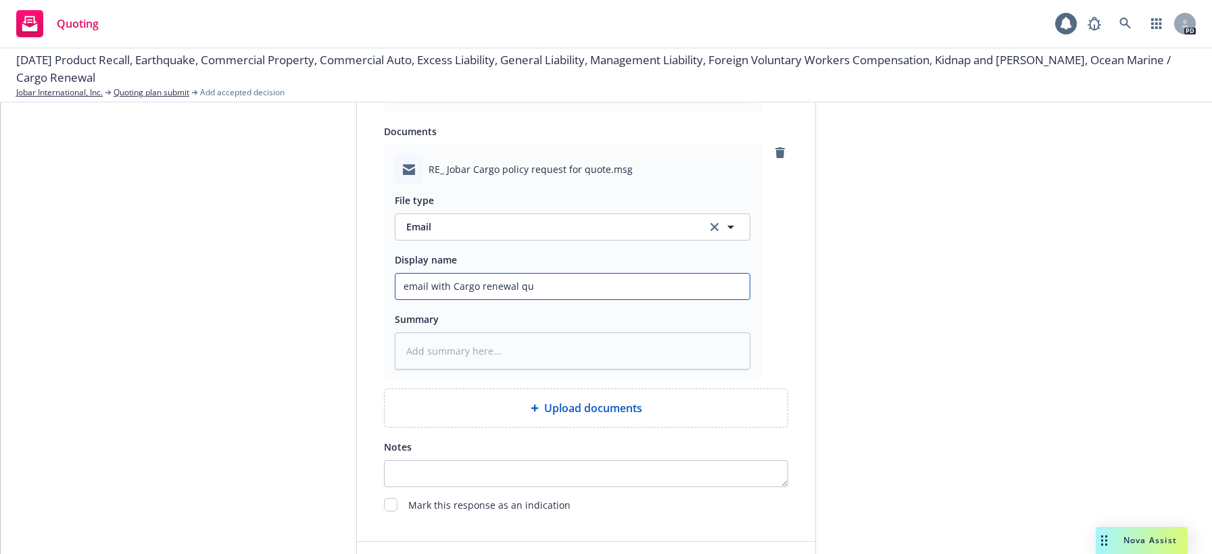
type textarea "x"
type input "email with Cargo renewal quo"
type textarea "x"
type input "email with Cargo renewal quot"
type textarea "x"
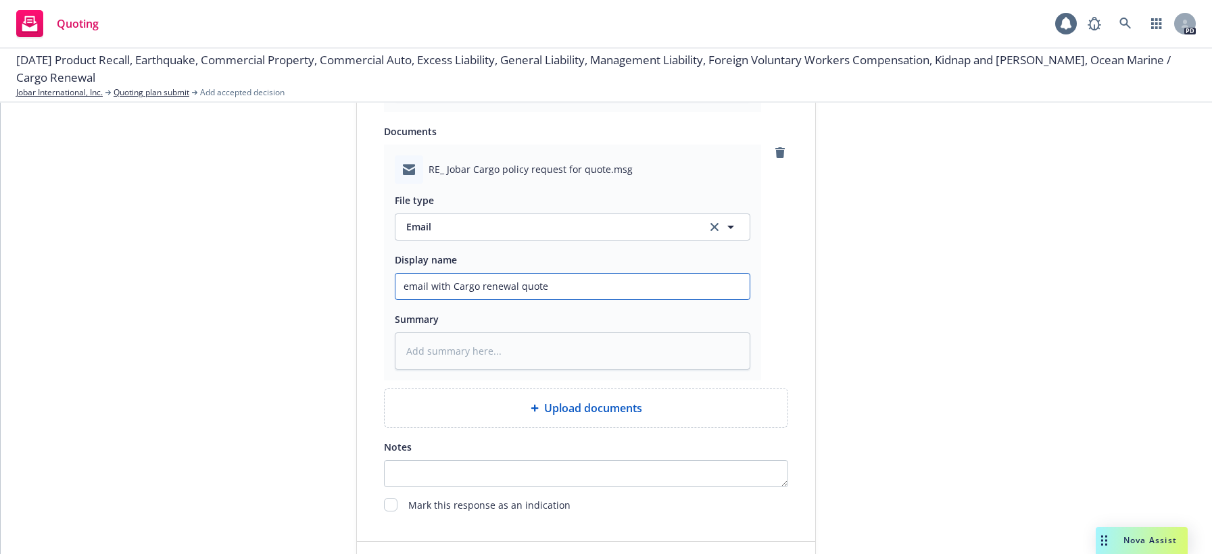
scroll to position [950, 0]
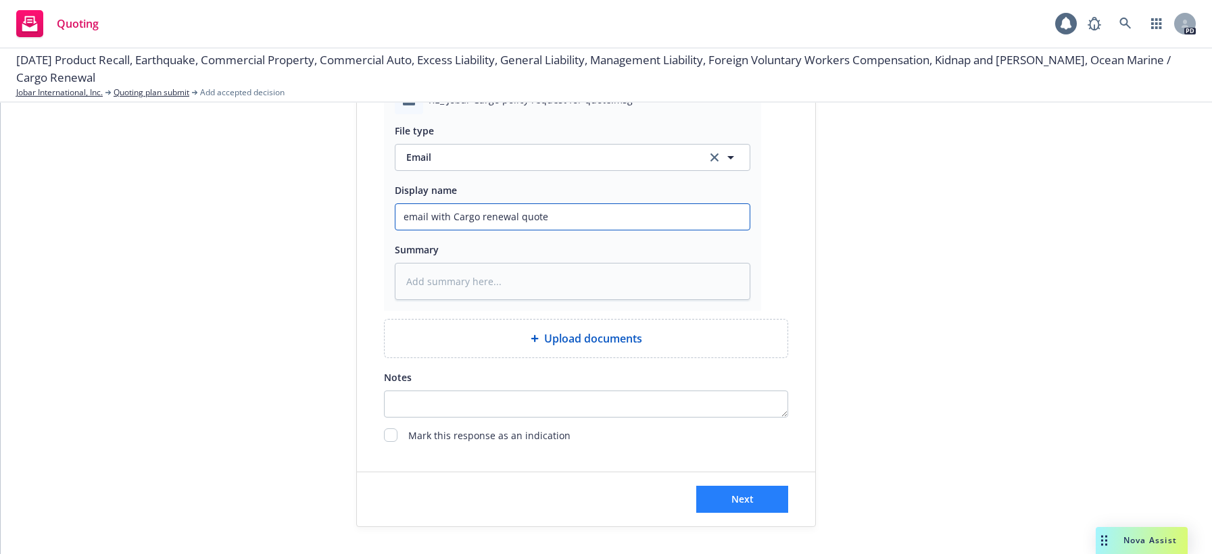
type input "email with Cargo renewal quote"
click at [731, 499] on span "Next" at bounding box center [742, 499] width 22 height 13
type textarea "x"
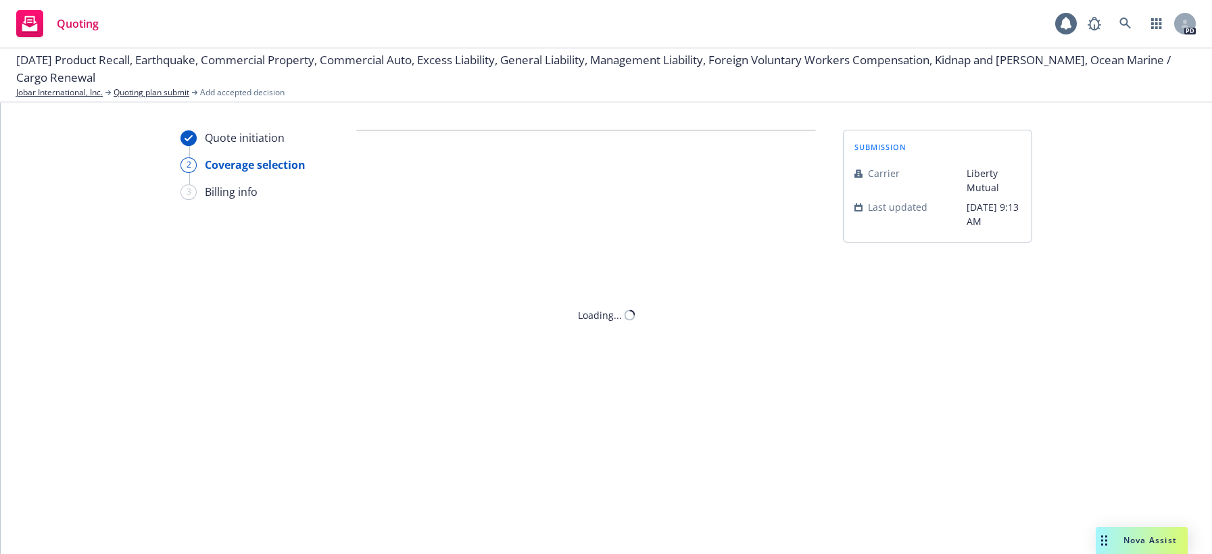
scroll to position [0, 0]
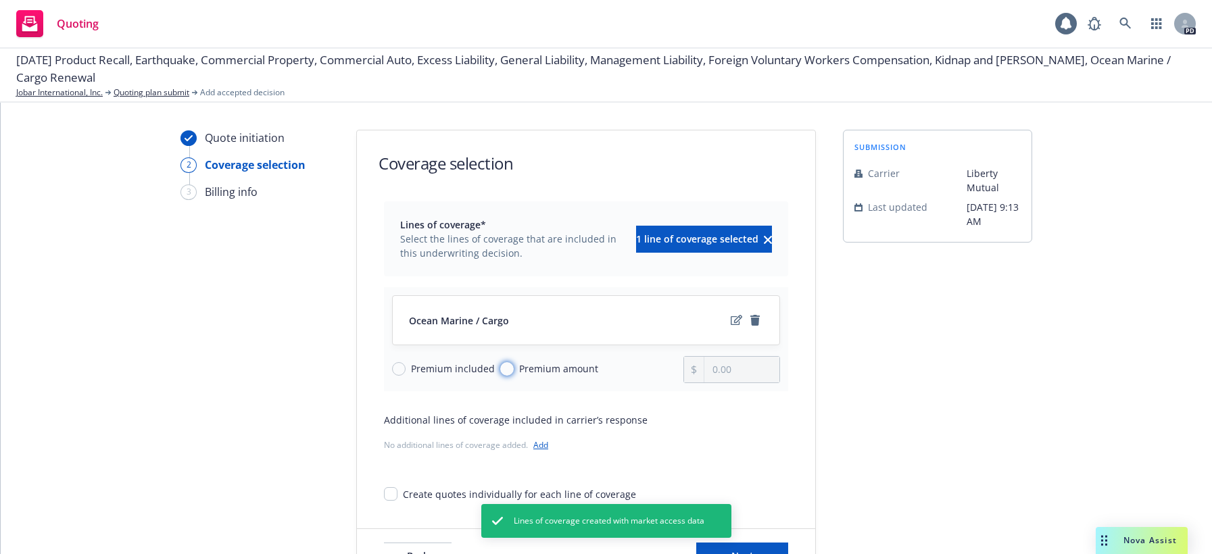
click at [501, 373] on input "Premium amount" at bounding box center [507, 369] width 14 height 14
radio input "true"
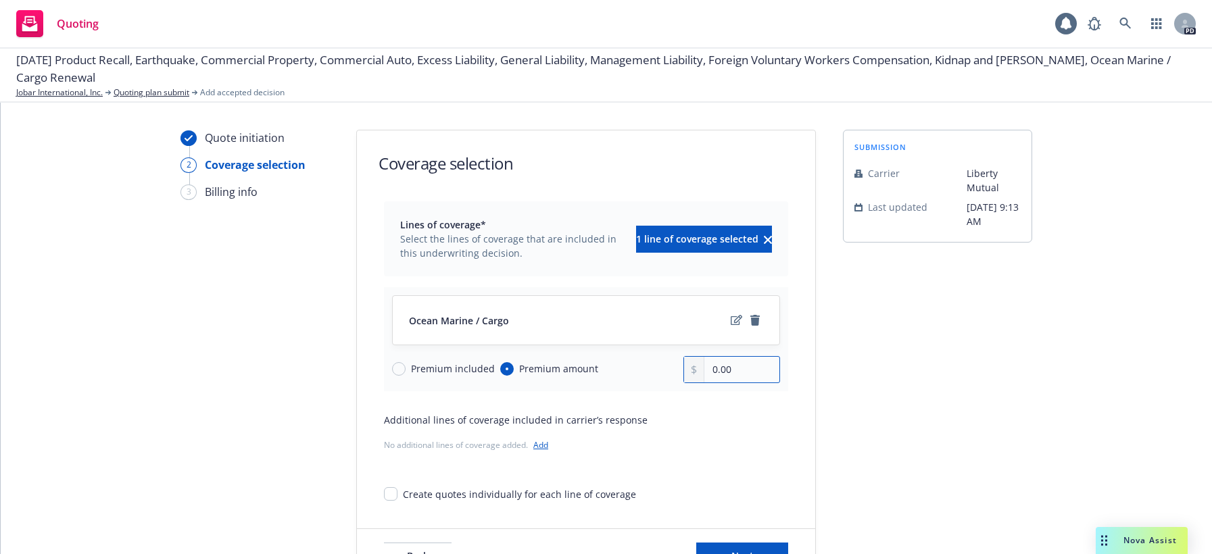
click at [707, 370] on input "0.00" at bounding box center [741, 370] width 75 height 26
click at [776, 415] on div "Additional lines of coverage included in carrier’s response" at bounding box center [586, 420] width 404 height 14
click at [741, 370] on input "191,500.00" at bounding box center [741, 370] width 75 height 26
type input "19,150.00"
click at [712, 423] on div "Additional lines of coverage included in carrier’s response" at bounding box center [586, 420] width 404 height 14
